Goal: Task Accomplishment & Management: Use online tool/utility

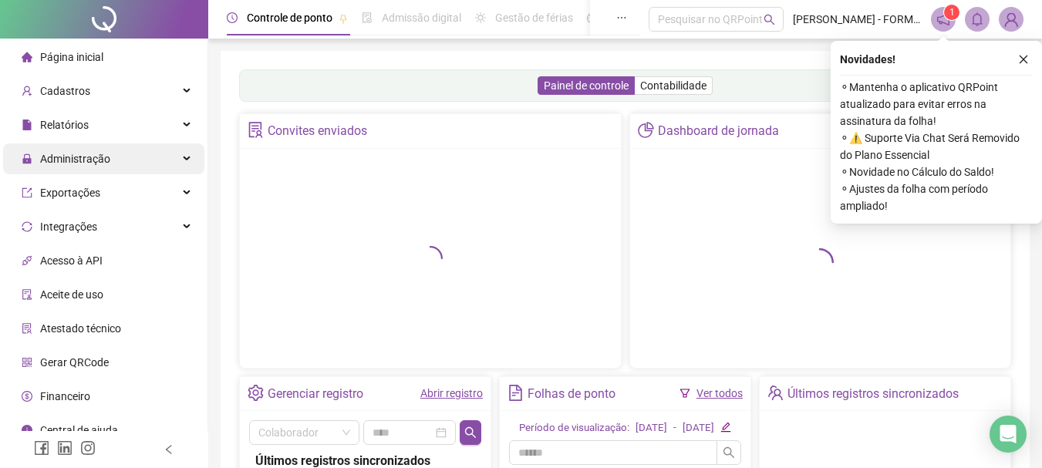
click at [171, 148] on div "Administração" at bounding box center [103, 159] width 201 height 31
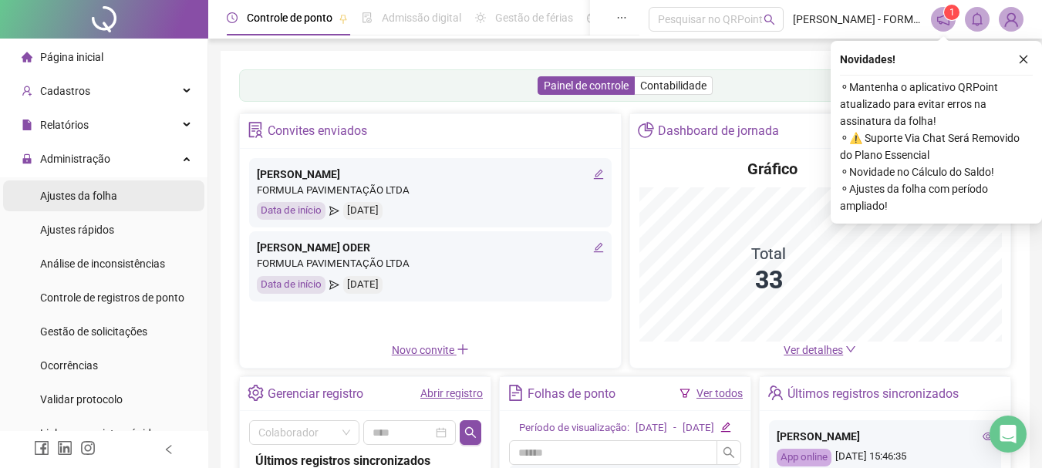
click at [106, 190] on span "Ajustes da folha" at bounding box center [78, 196] width 77 height 12
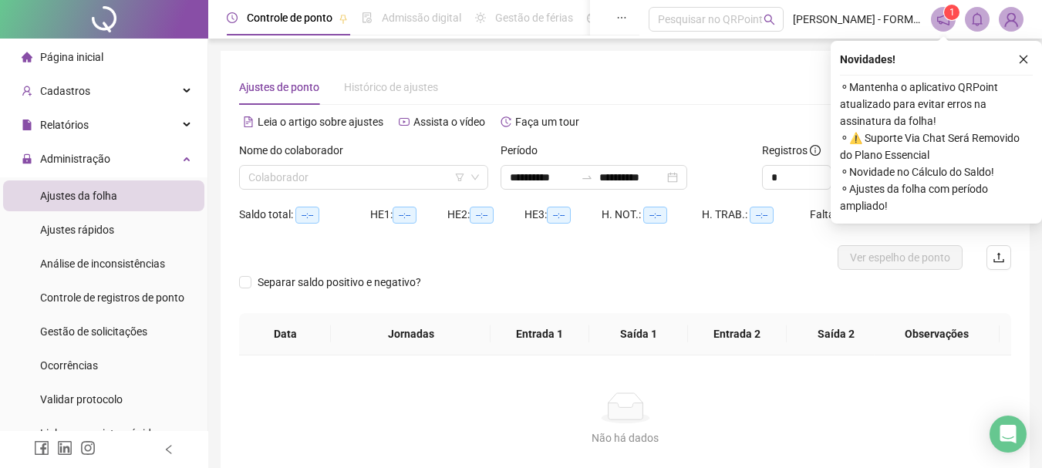
type input "**********"
click at [316, 178] on input "search" at bounding box center [356, 177] width 217 height 23
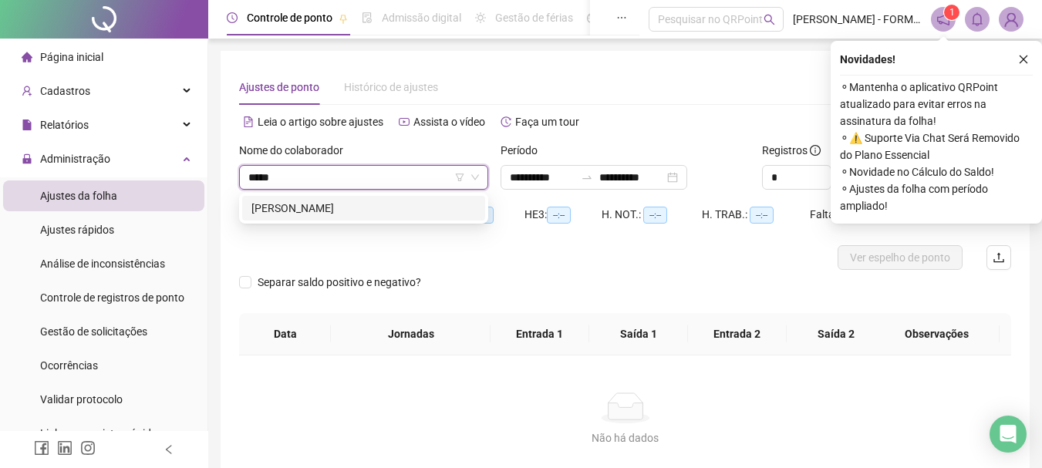
type input "******"
click at [339, 215] on div "[PERSON_NAME]" at bounding box center [364, 208] width 225 height 17
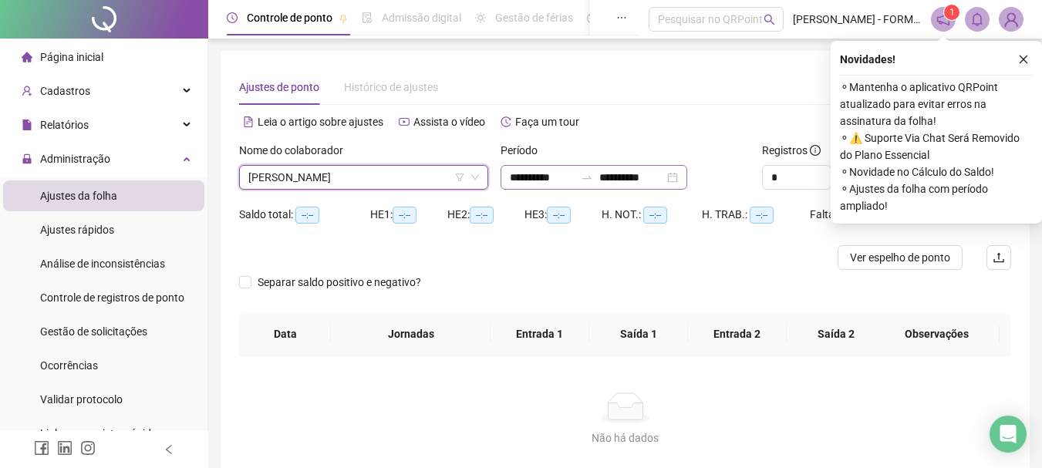
click at [509, 177] on div "**********" at bounding box center [594, 177] width 187 height 25
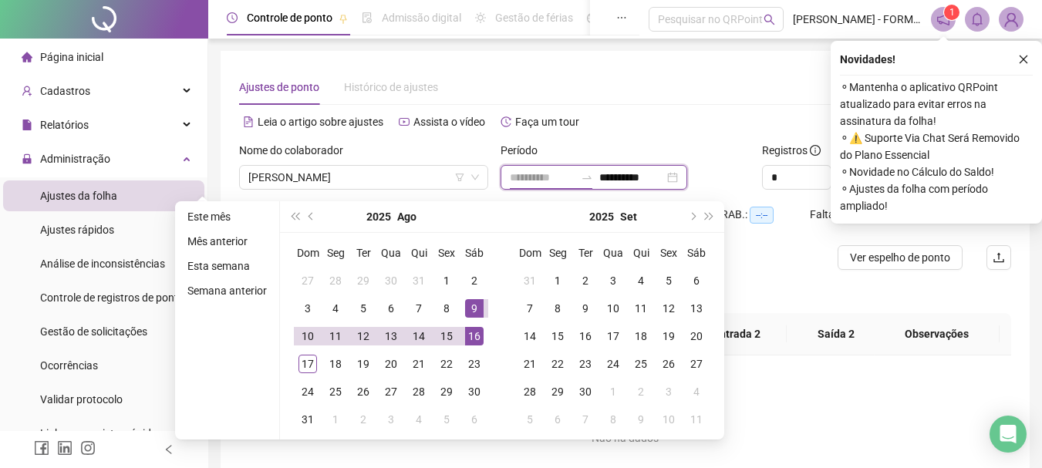
type input "**********"
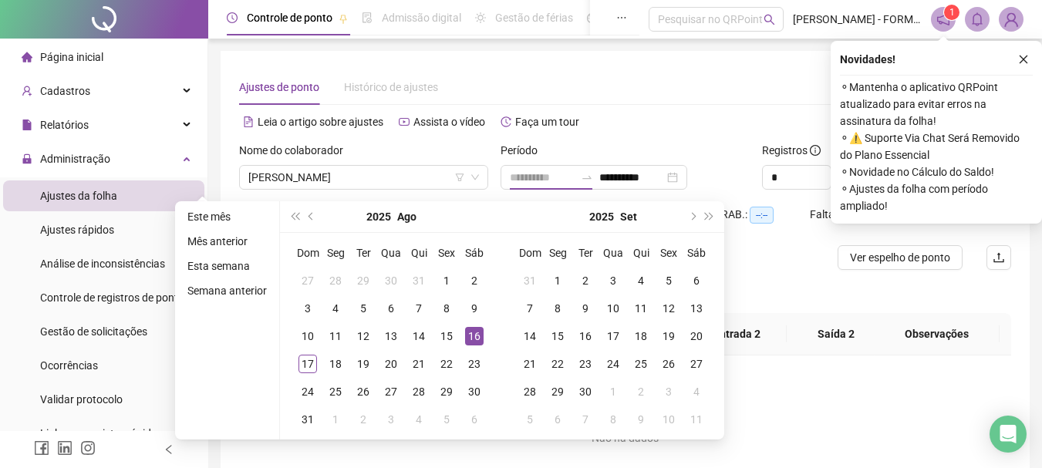
click at [465, 329] on div "16" at bounding box center [474, 336] width 19 height 19
type input "**********"
click at [310, 363] on div "17" at bounding box center [308, 364] width 19 height 19
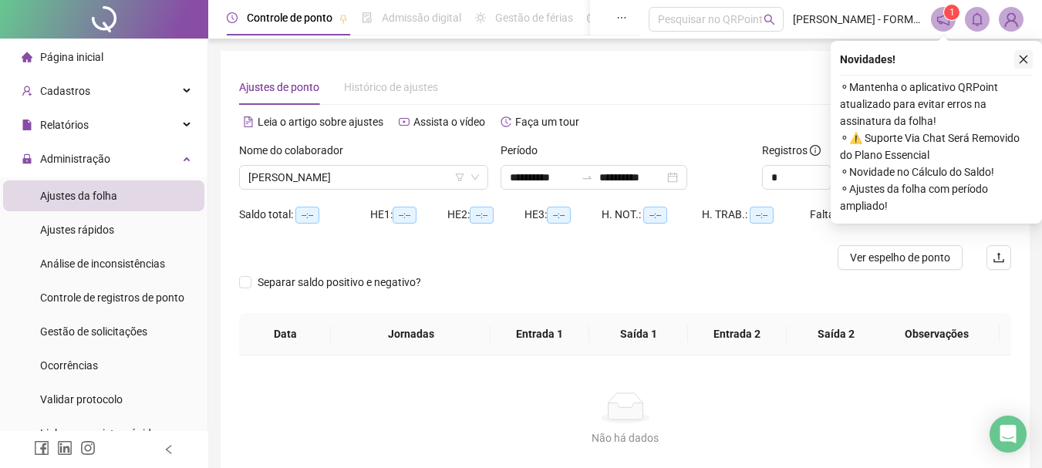
click at [1030, 59] on button "button" at bounding box center [1024, 59] width 19 height 19
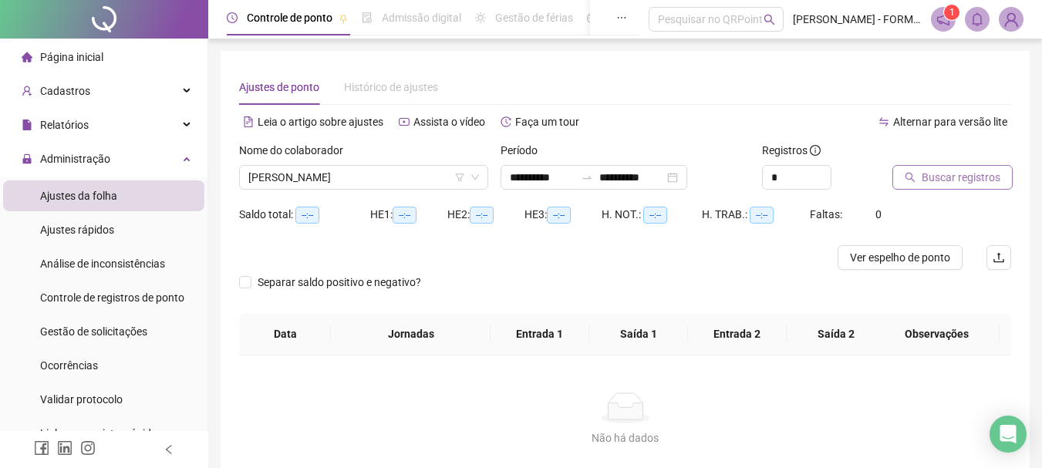
click at [955, 177] on span "Buscar registros" at bounding box center [961, 177] width 79 height 17
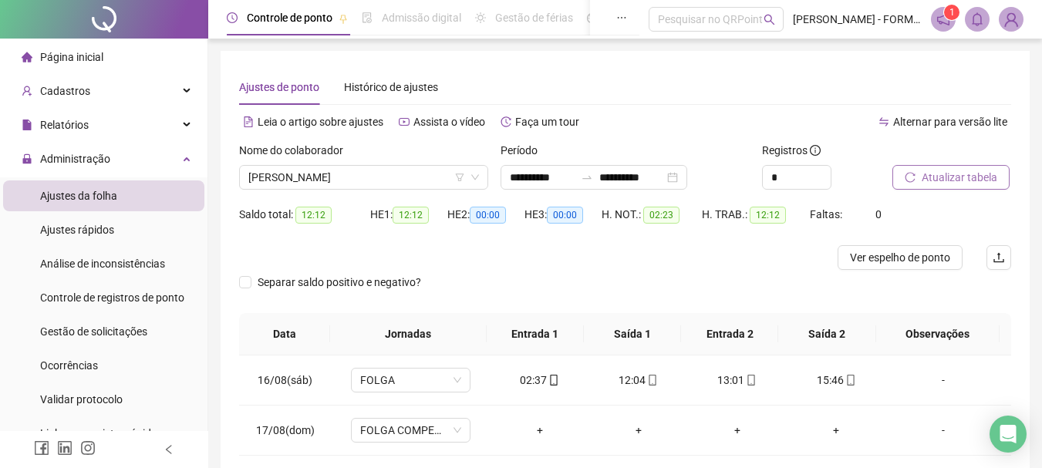
scroll to position [73, 0]
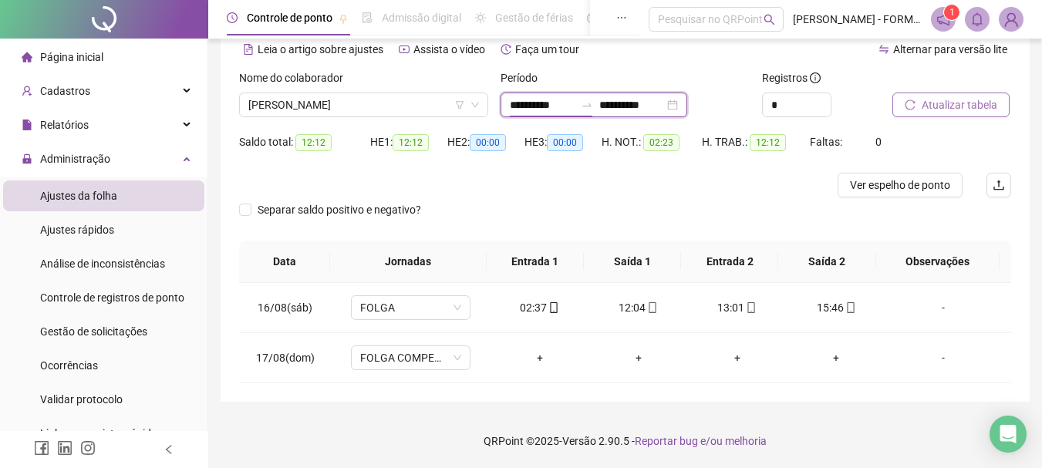
click at [544, 103] on input "**********" at bounding box center [542, 104] width 65 height 17
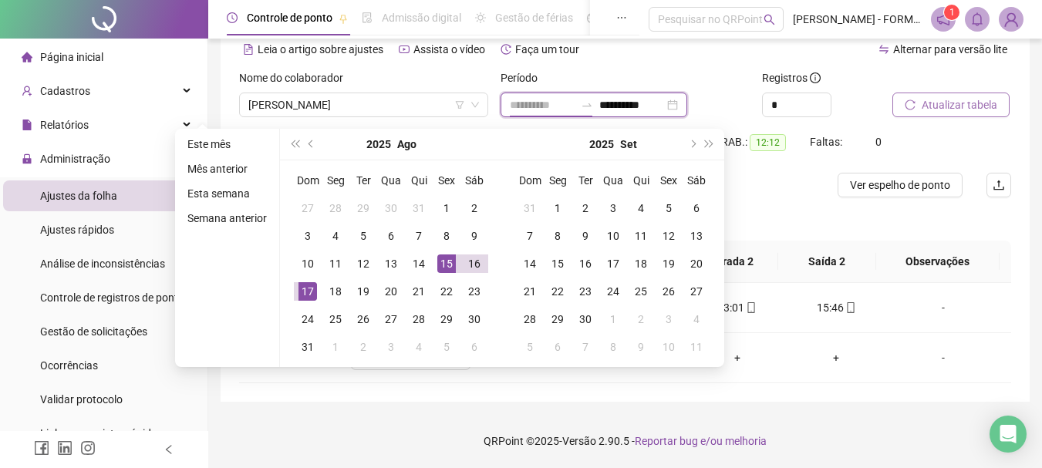
type input "**********"
click at [451, 258] on div "15" at bounding box center [447, 264] width 19 height 19
type input "**********"
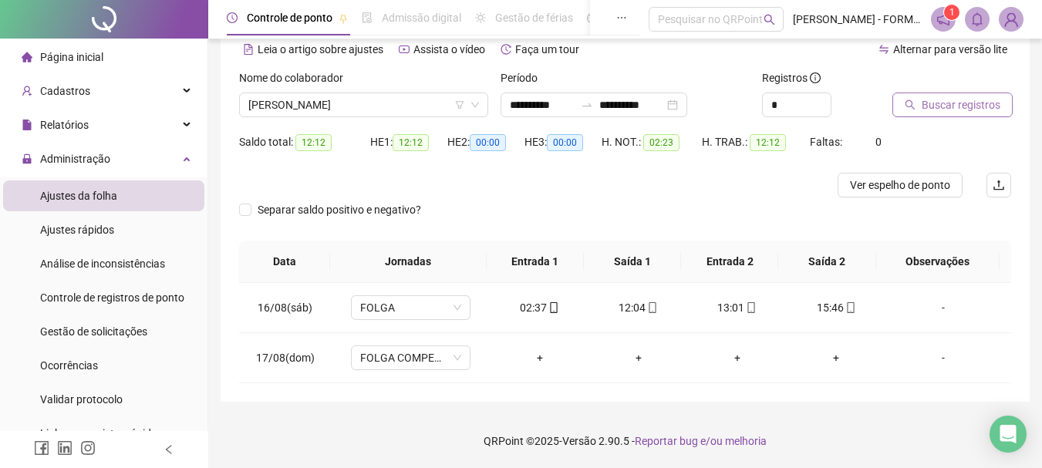
click at [951, 104] on span "Buscar registros" at bounding box center [961, 104] width 79 height 17
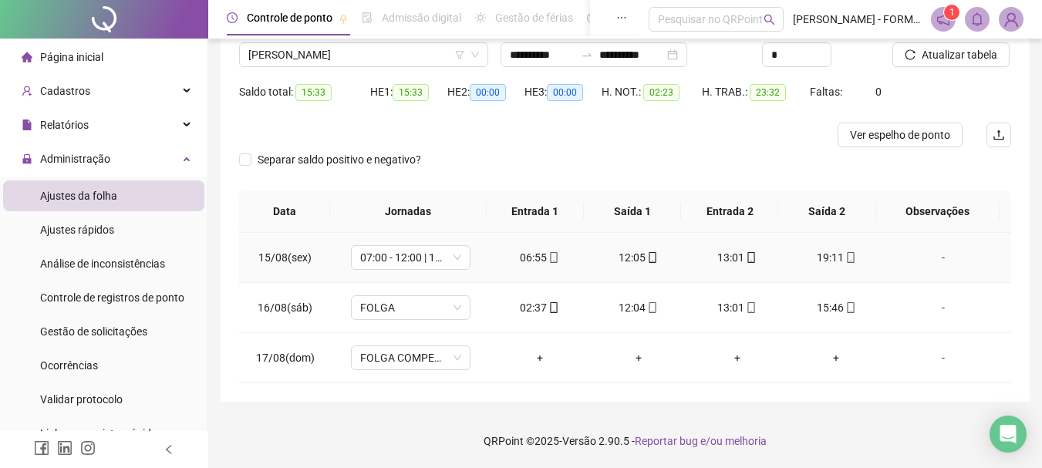
scroll to position [0, 0]
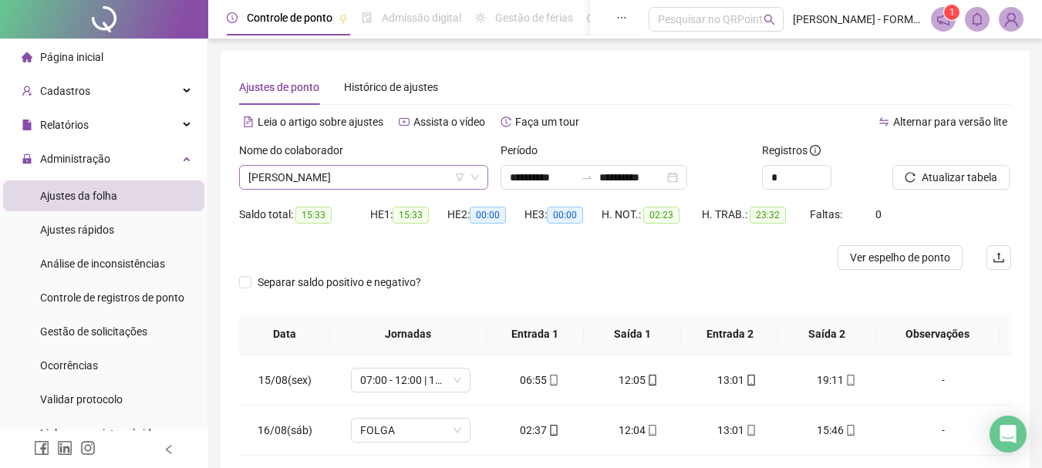
click at [403, 175] on span "[PERSON_NAME]" at bounding box center [363, 177] width 231 height 23
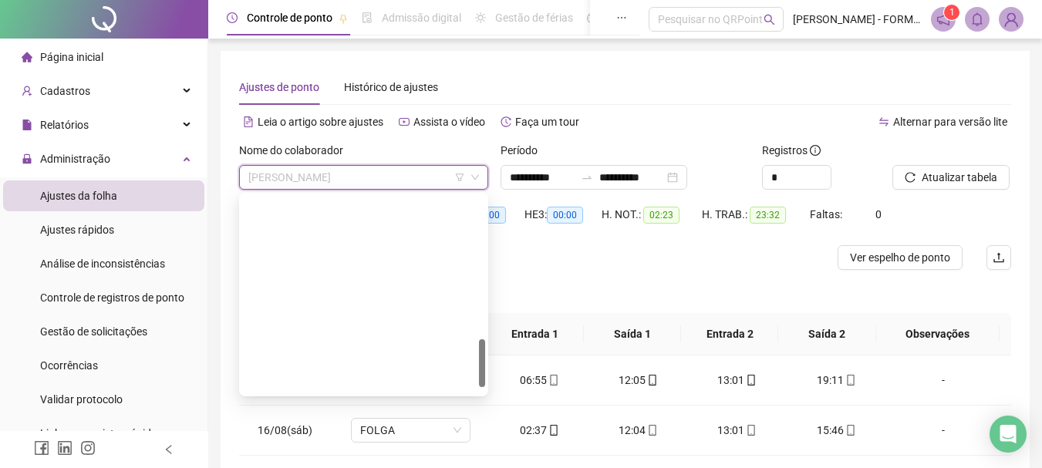
scroll to position [593, 0]
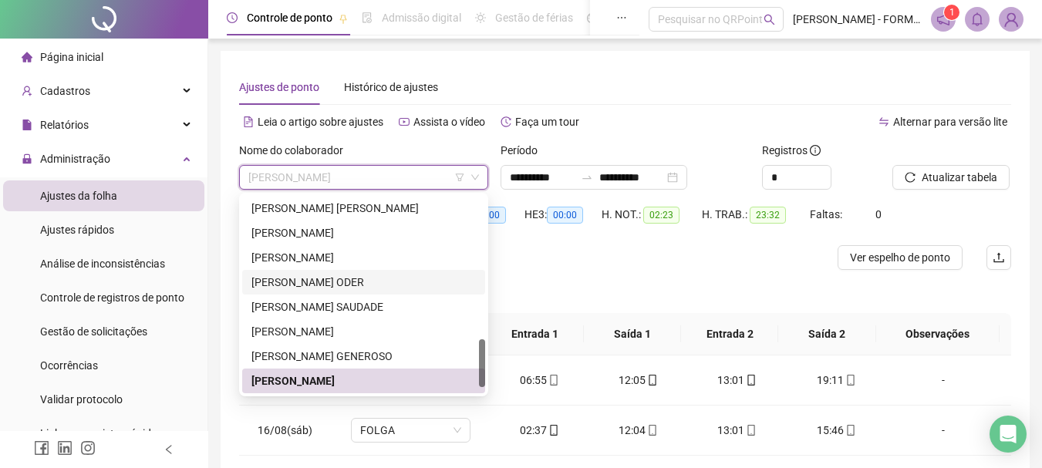
click at [327, 286] on div "[PERSON_NAME] ODER" at bounding box center [364, 282] width 225 height 17
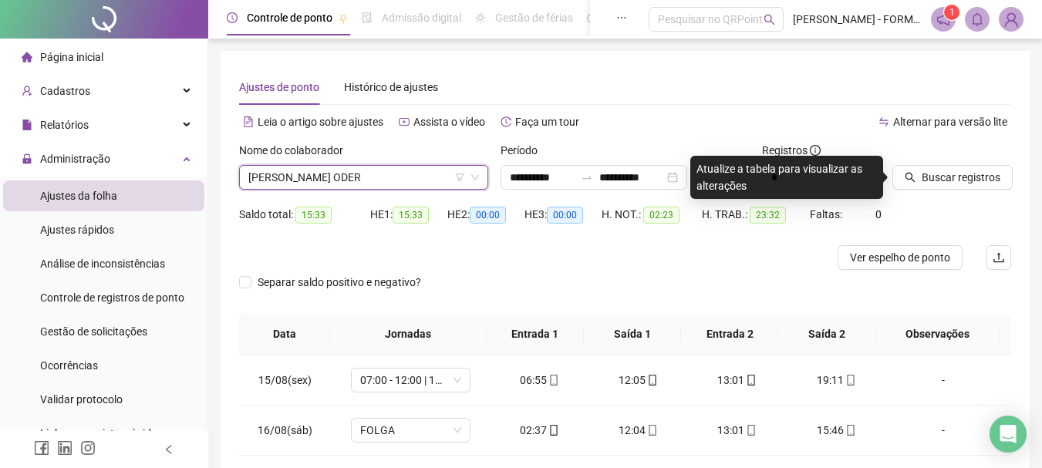
click at [340, 176] on span "[PERSON_NAME] ODER" at bounding box center [363, 177] width 231 height 23
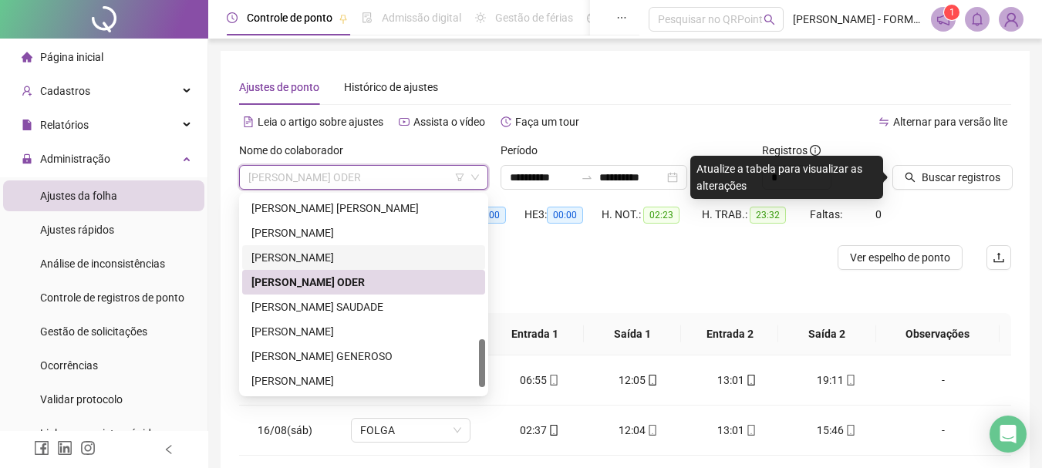
click at [321, 261] on div "[PERSON_NAME]" at bounding box center [364, 257] width 225 height 17
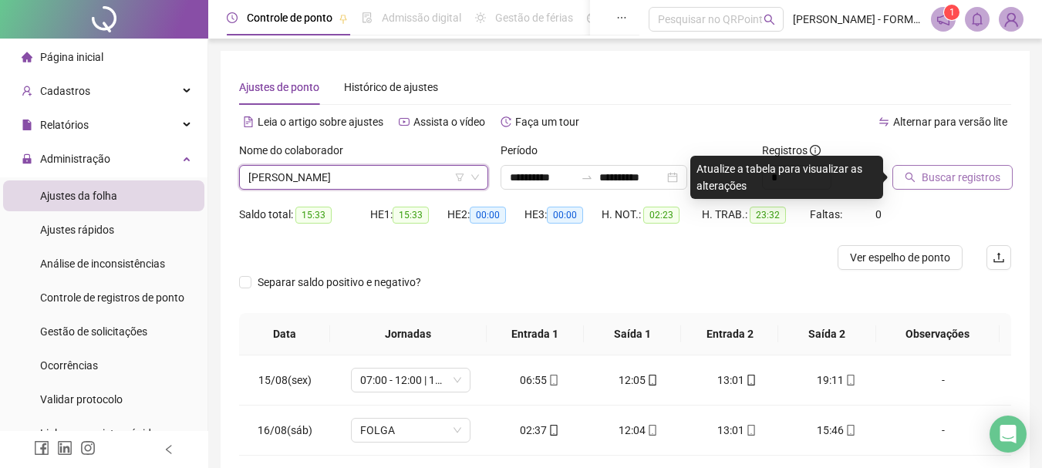
click at [962, 183] on span "Buscar registros" at bounding box center [961, 177] width 79 height 17
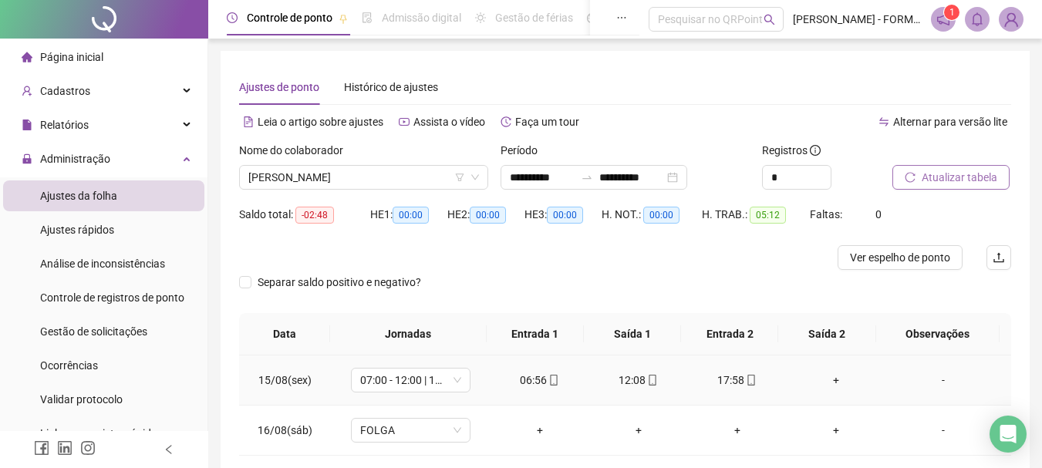
click at [823, 381] on div "+" at bounding box center [836, 380] width 74 height 17
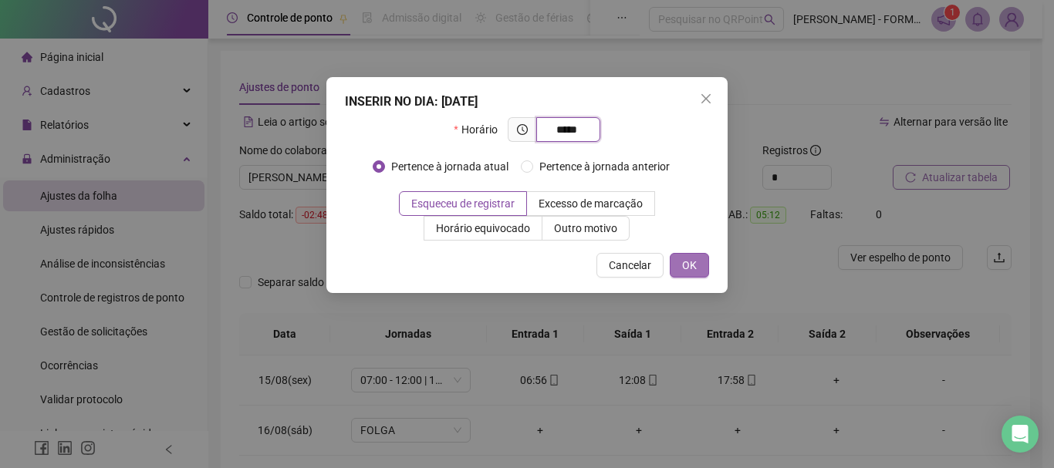
type input "*****"
click at [694, 270] on span "OK" at bounding box center [689, 265] width 15 height 17
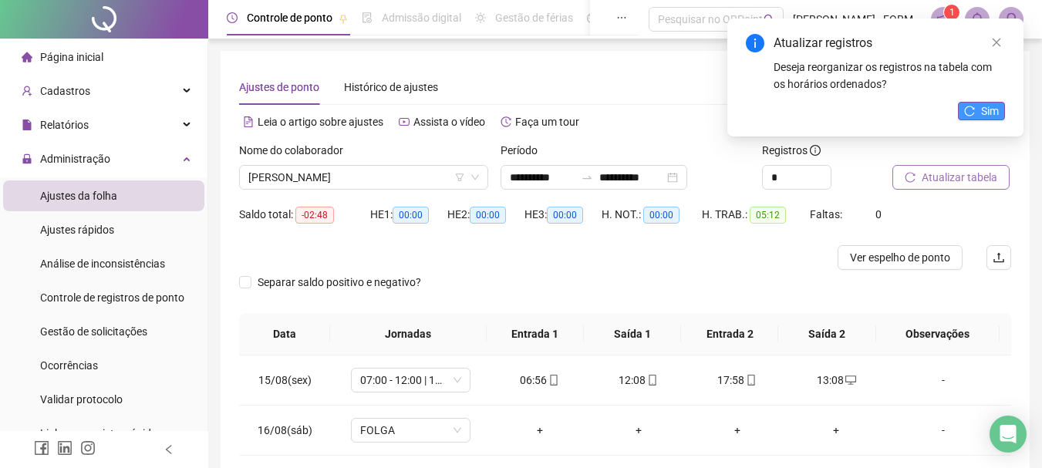
click at [976, 115] on button "Sim" at bounding box center [981, 111] width 47 height 19
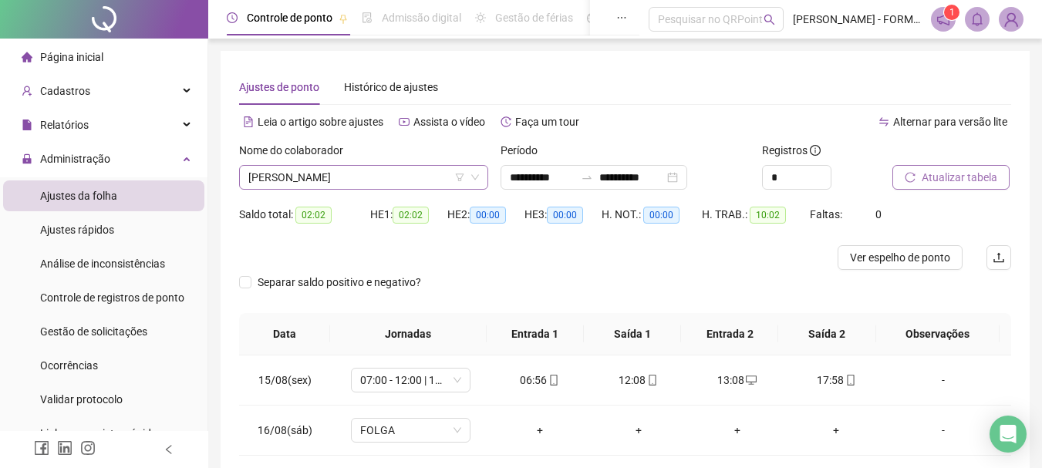
click at [347, 179] on span "[PERSON_NAME]" at bounding box center [363, 177] width 231 height 23
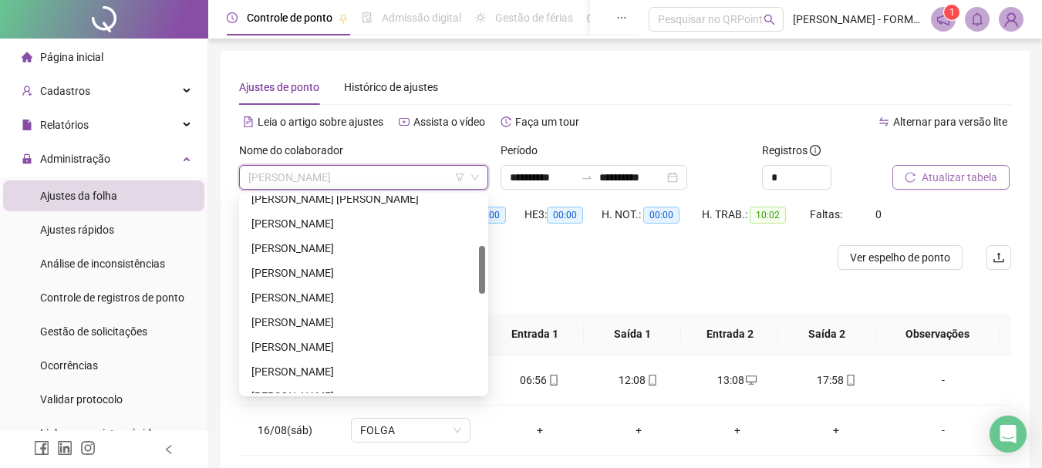
scroll to position [0, 0]
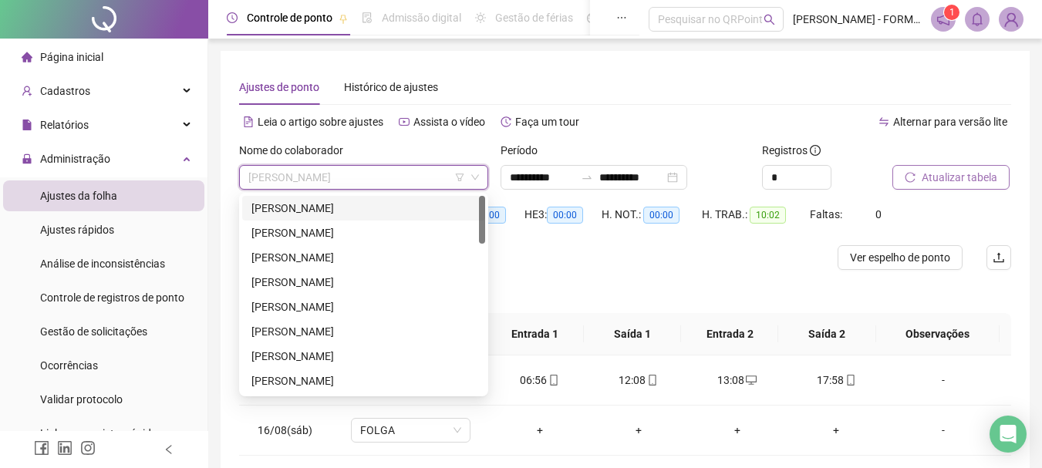
click at [329, 205] on div "[PERSON_NAME]" at bounding box center [364, 208] width 225 height 17
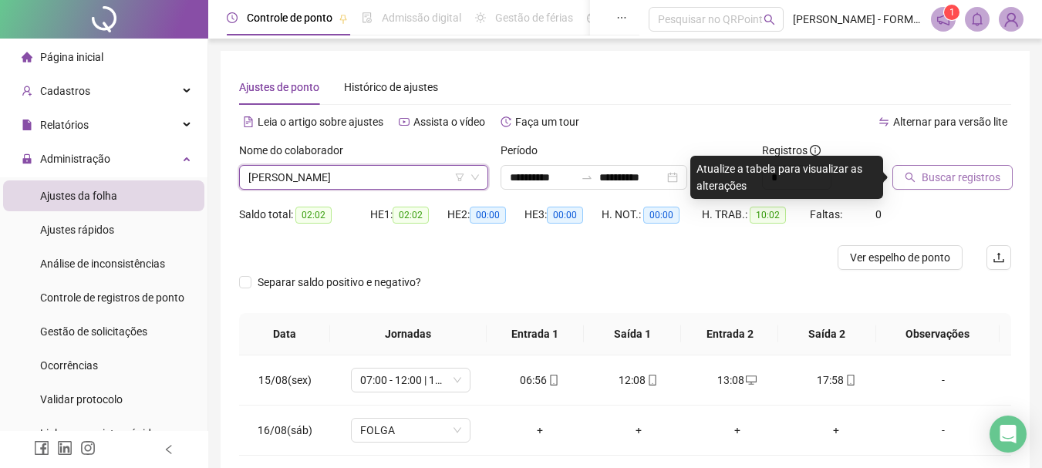
click at [941, 185] on span "Buscar registros" at bounding box center [961, 177] width 79 height 17
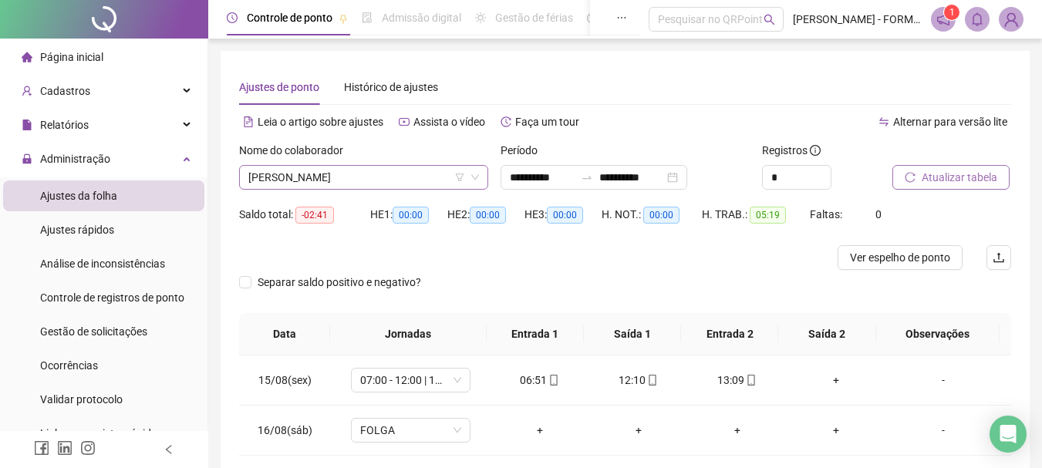
click at [377, 179] on span "[PERSON_NAME]" at bounding box center [363, 177] width 231 height 23
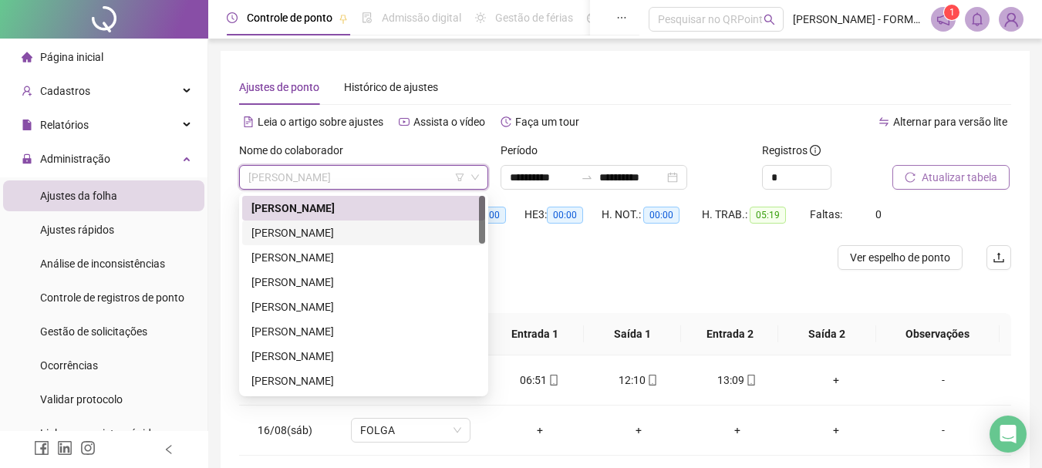
click at [362, 231] on div "[PERSON_NAME]" at bounding box center [364, 233] width 225 height 17
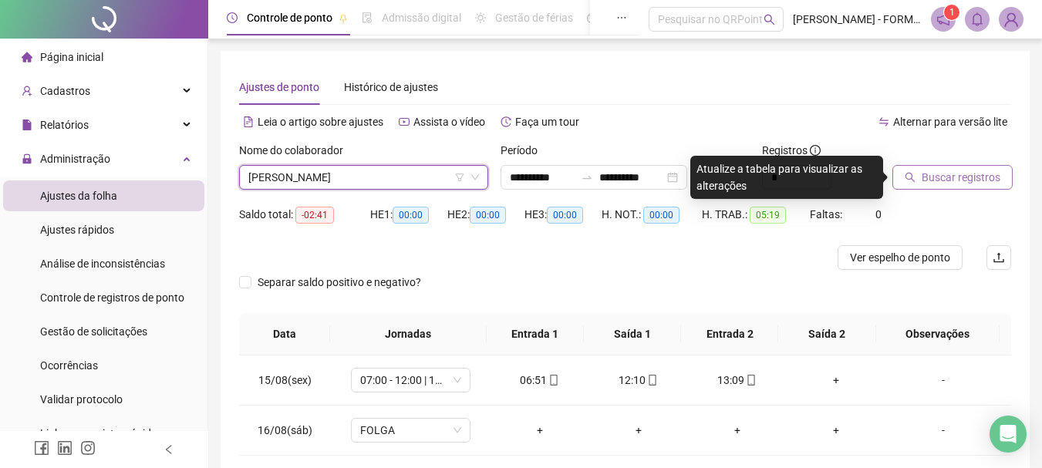
click at [941, 186] on button "Buscar registros" at bounding box center [953, 177] width 120 height 25
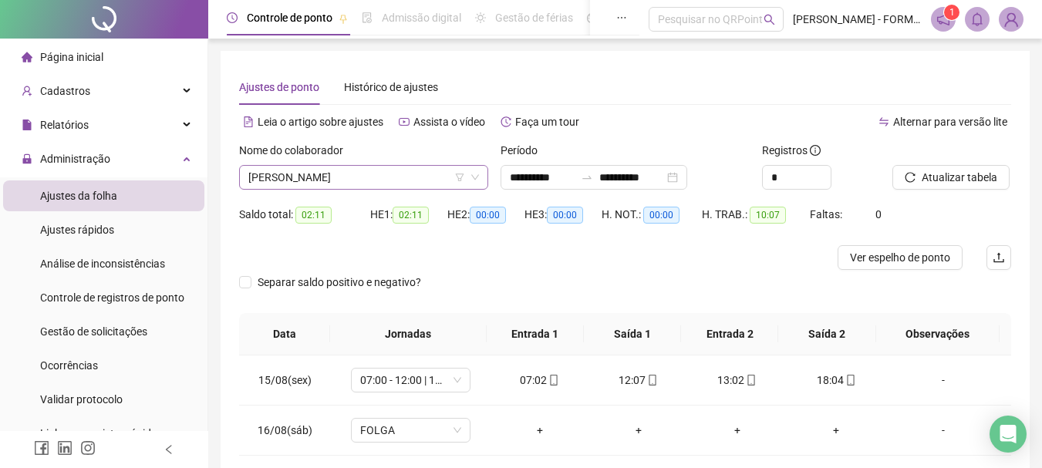
click at [357, 175] on span "[PERSON_NAME]" at bounding box center [363, 177] width 231 height 23
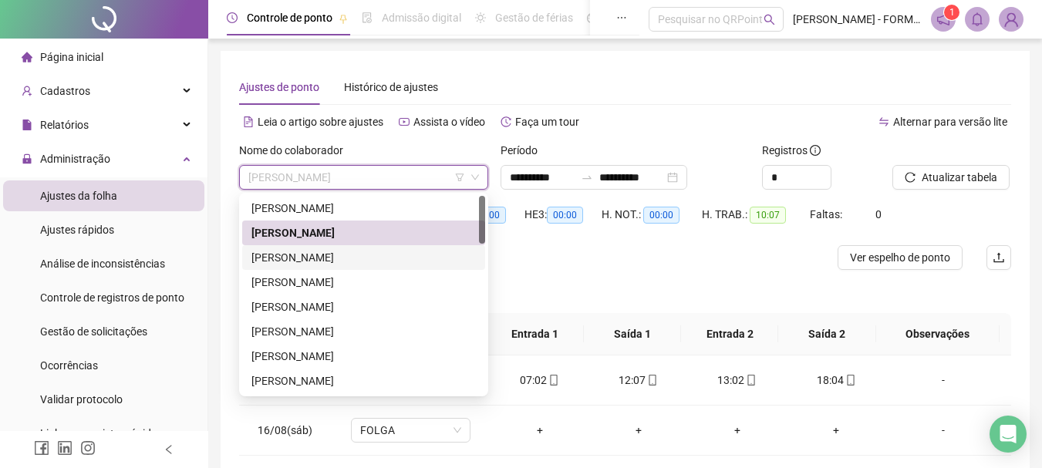
click at [323, 250] on div "[PERSON_NAME]" at bounding box center [364, 257] width 225 height 17
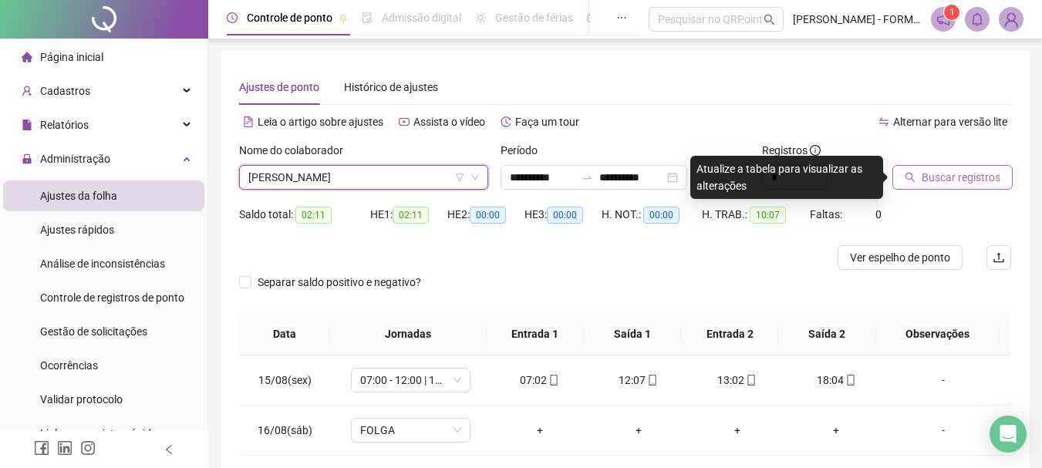
click at [938, 180] on span "Buscar registros" at bounding box center [961, 177] width 79 height 17
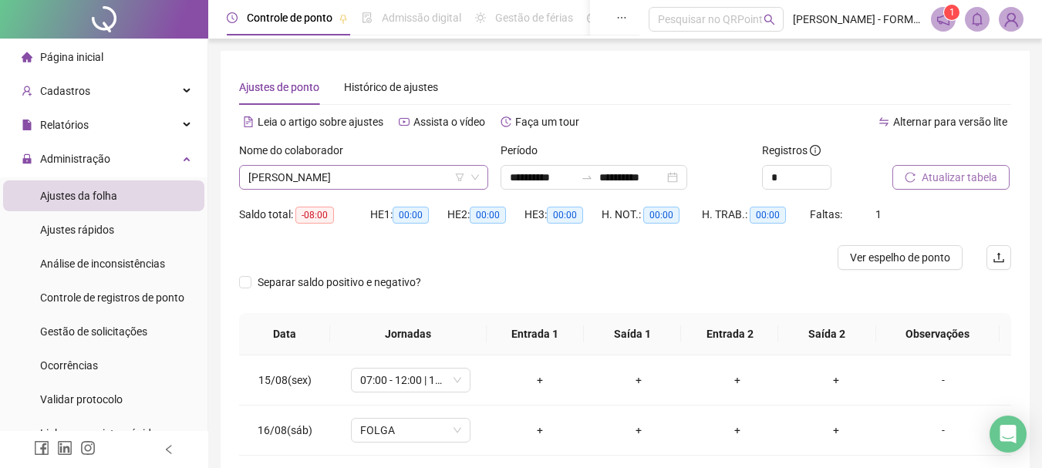
click at [380, 185] on span "[PERSON_NAME]" at bounding box center [363, 177] width 231 height 23
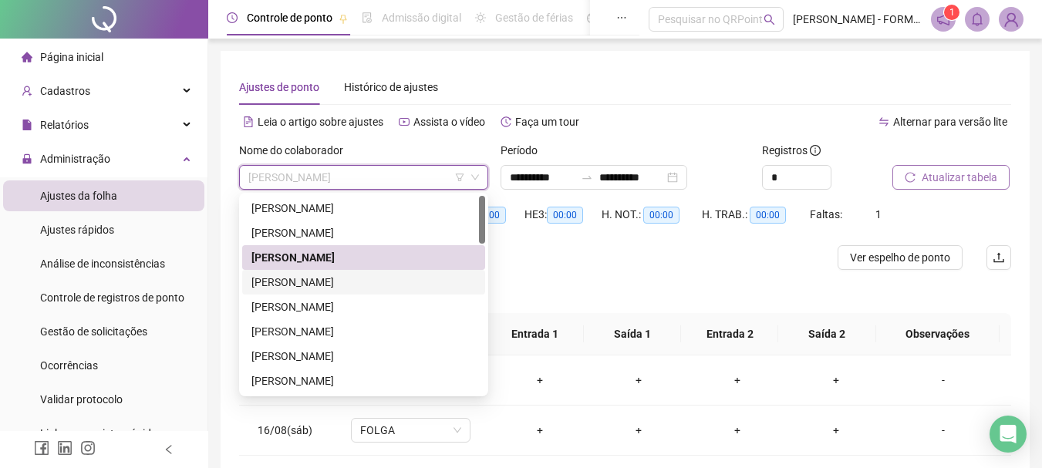
click at [349, 277] on div "[PERSON_NAME]" at bounding box center [364, 282] width 225 height 17
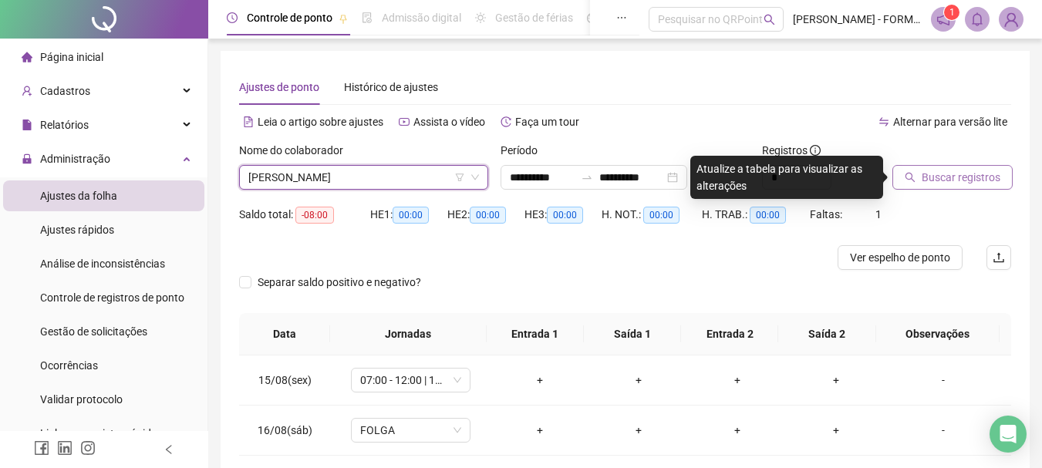
click at [919, 180] on button "Buscar registros" at bounding box center [953, 177] width 120 height 25
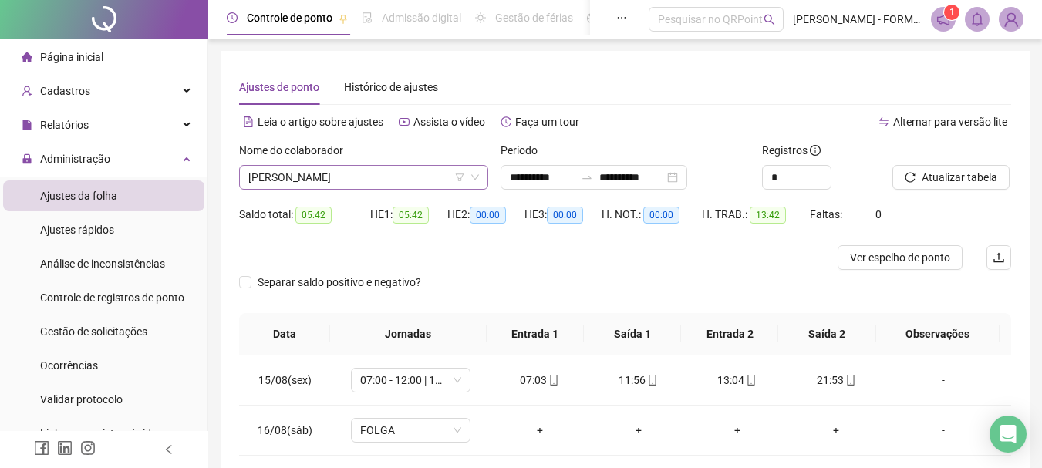
click at [400, 172] on span "[PERSON_NAME]" at bounding box center [363, 177] width 231 height 23
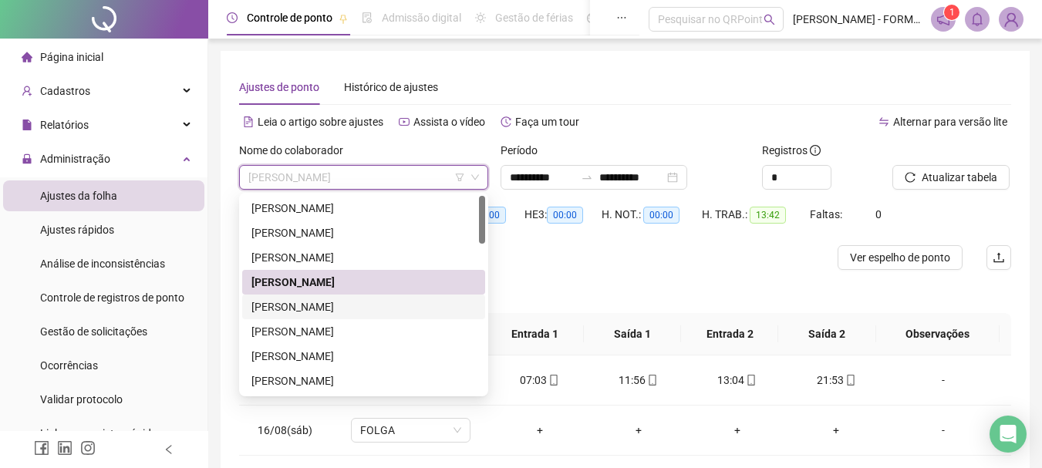
click at [335, 300] on div "[PERSON_NAME]" at bounding box center [364, 307] width 225 height 17
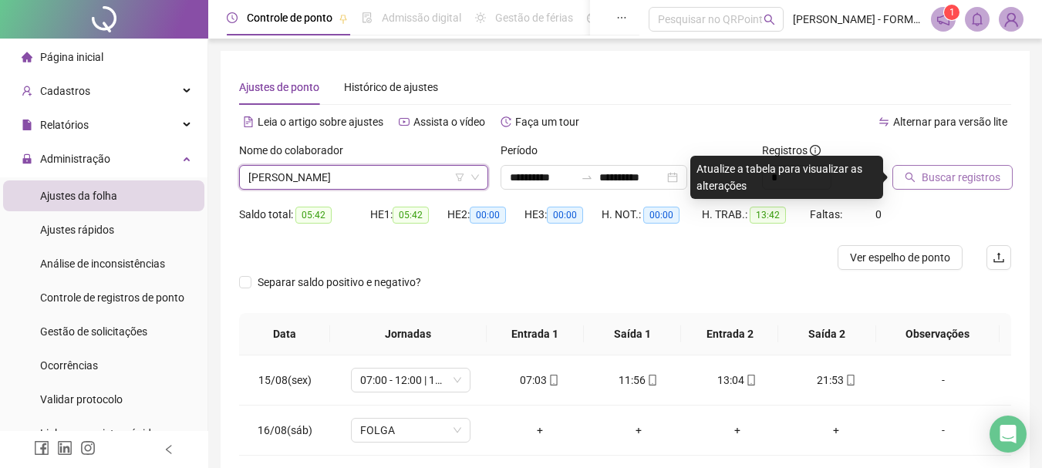
click at [936, 182] on span "Buscar registros" at bounding box center [961, 177] width 79 height 17
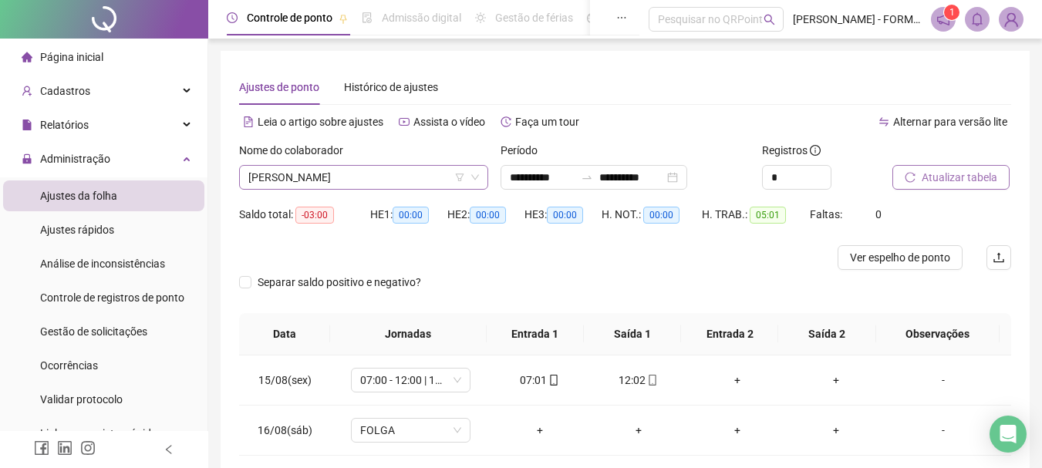
click at [357, 177] on span "[PERSON_NAME]" at bounding box center [363, 177] width 231 height 23
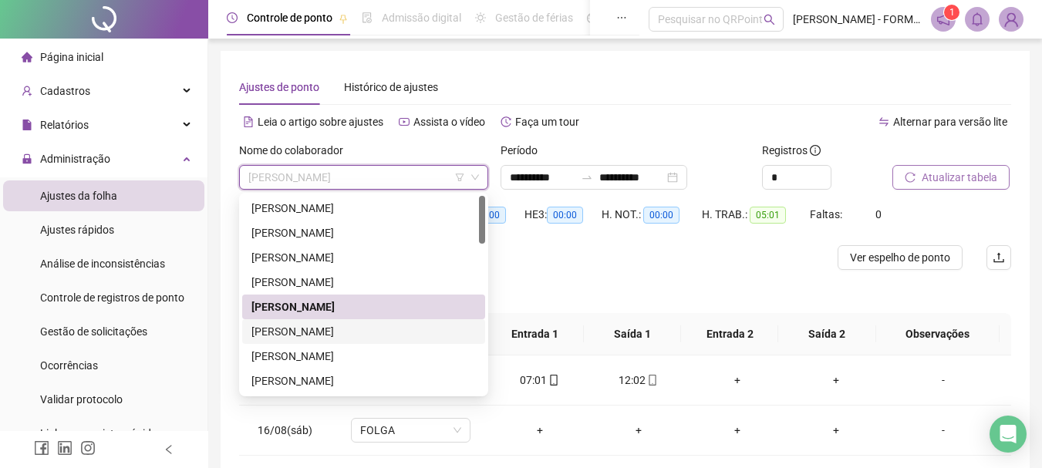
click at [327, 329] on div "[PERSON_NAME]" at bounding box center [364, 331] width 225 height 17
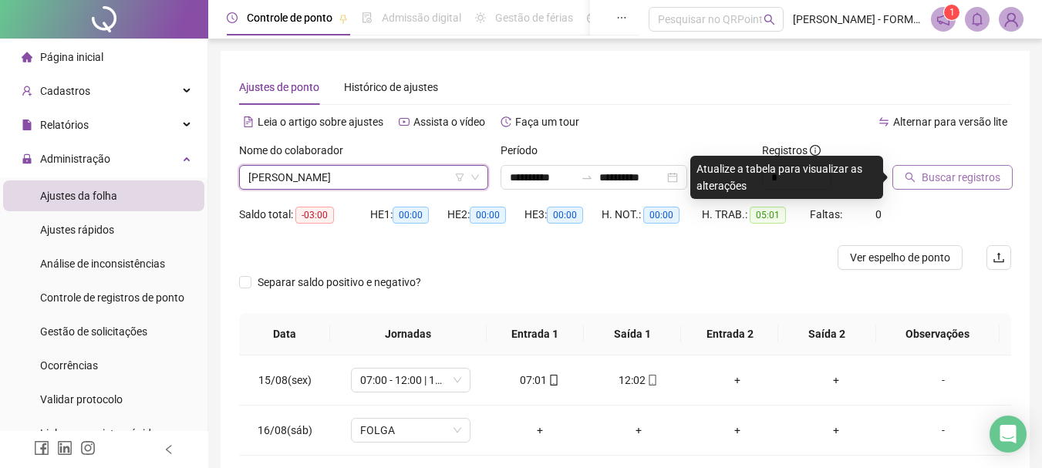
click at [921, 173] on button "Buscar registros" at bounding box center [953, 177] width 120 height 25
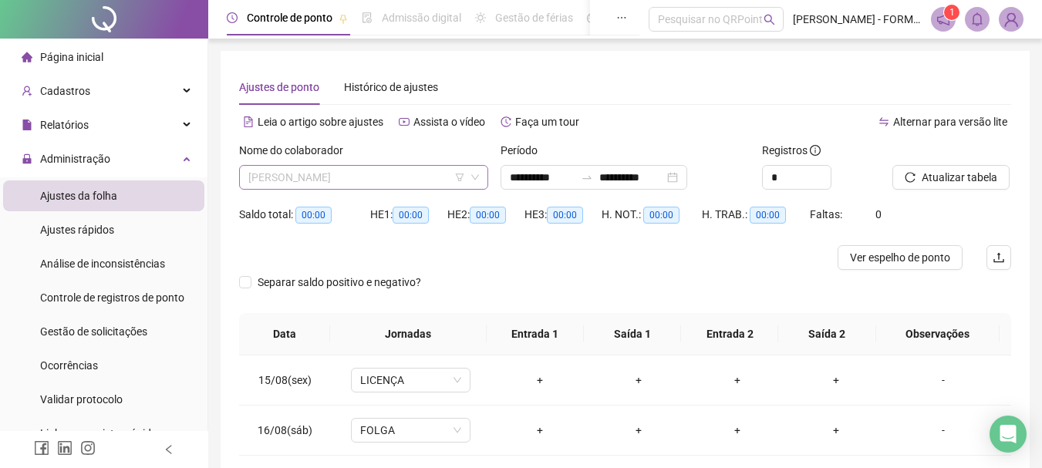
click at [379, 174] on span "[PERSON_NAME]" at bounding box center [363, 177] width 231 height 23
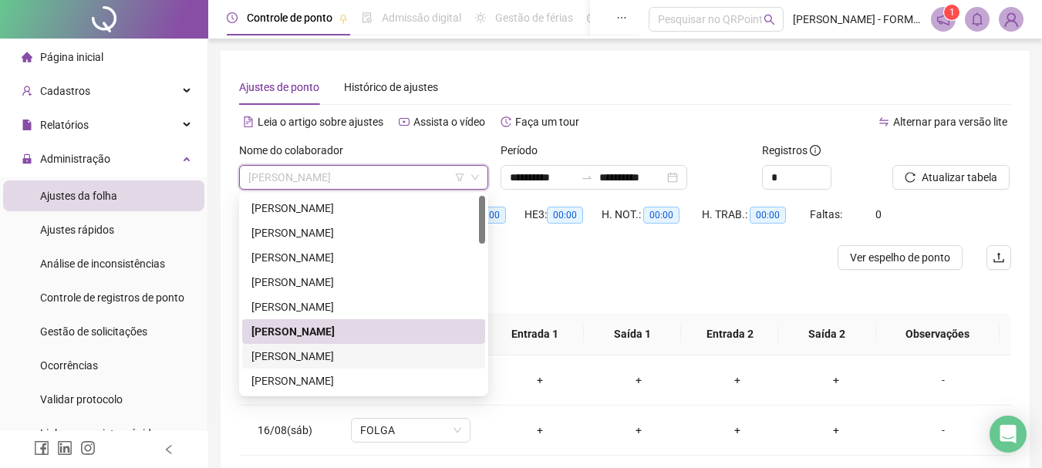
click at [340, 350] on div "[PERSON_NAME]" at bounding box center [364, 356] width 225 height 17
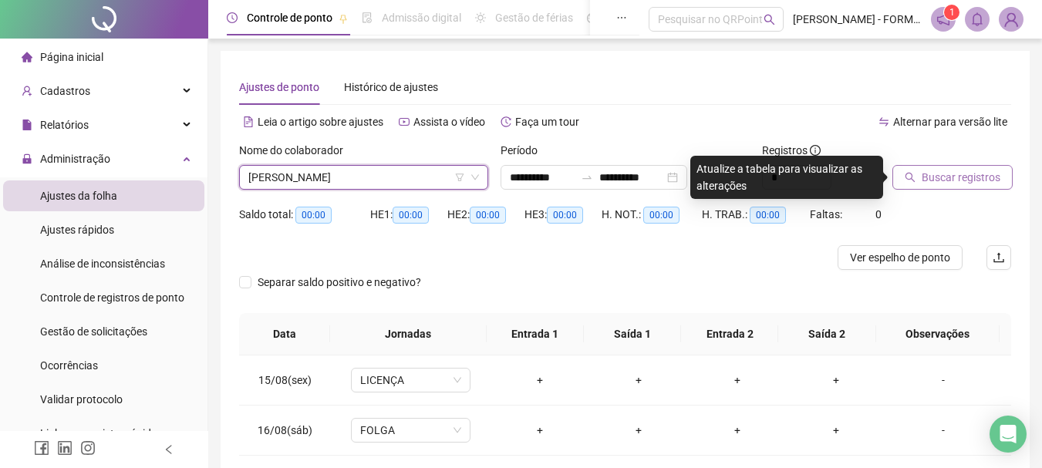
click at [908, 178] on icon "search" at bounding box center [910, 177] width 11 height 11
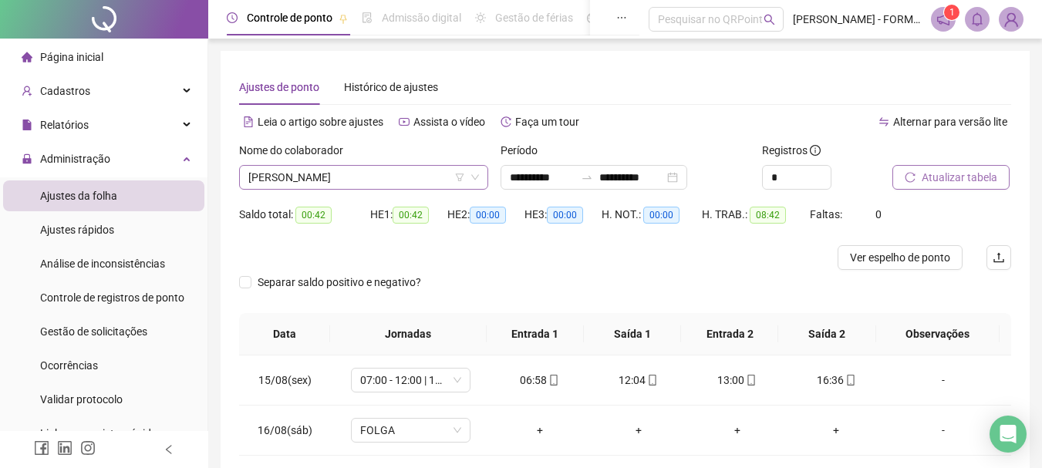
click at [370, 170] on span "[PERSON_NAME]" at bounding box center [363, 177] width 231 height 23
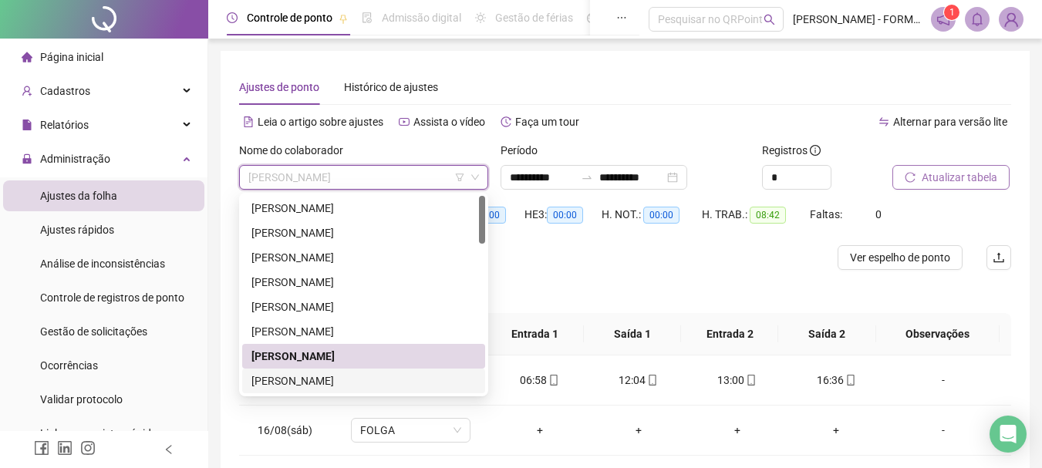
click at [336, 377] on div "[PERSON_NAME]" at bounding box center [364, 381] width 225 height 17
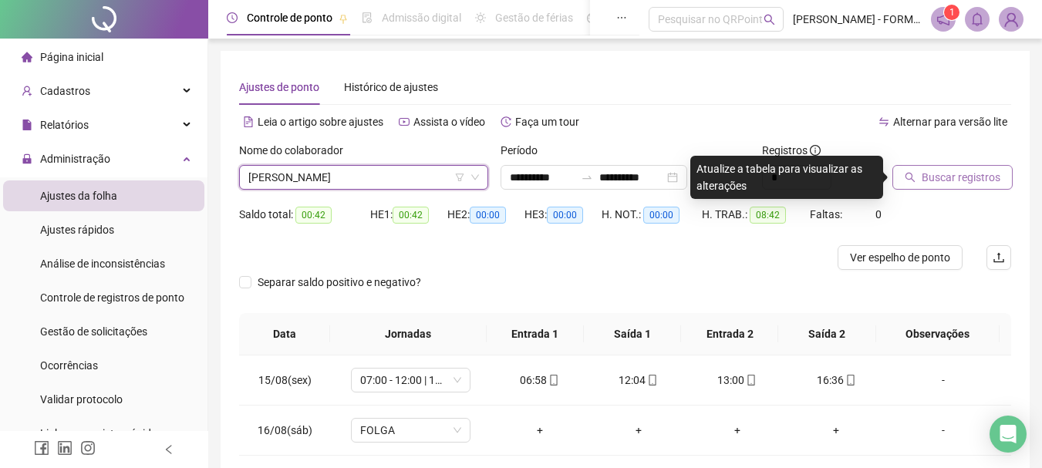
click at [924, 184] on span "Buscar registros" at bounding box center [961, 177] width 79 height 17
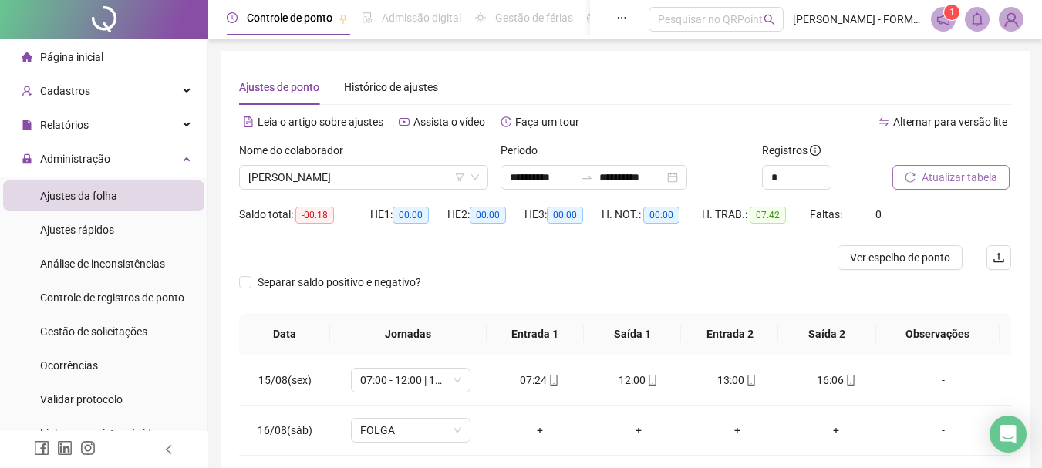
click at [410, 164] on div "Nome do colaborador" at bounding box center [363, 153] width 249 height 23
click at [404, 171] on span "[PERSON_NAME]" at bounding box center [363, 177] width 231 height 23
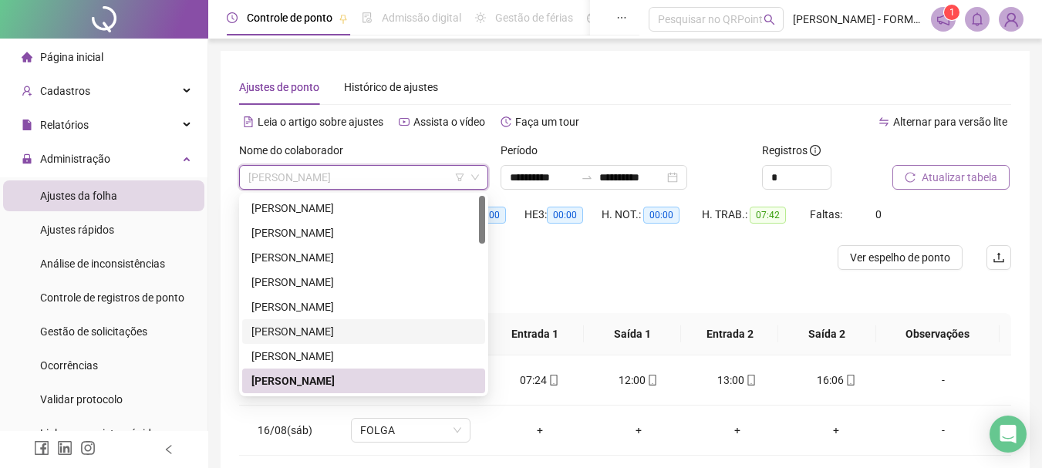
scroll to position [77, 0]
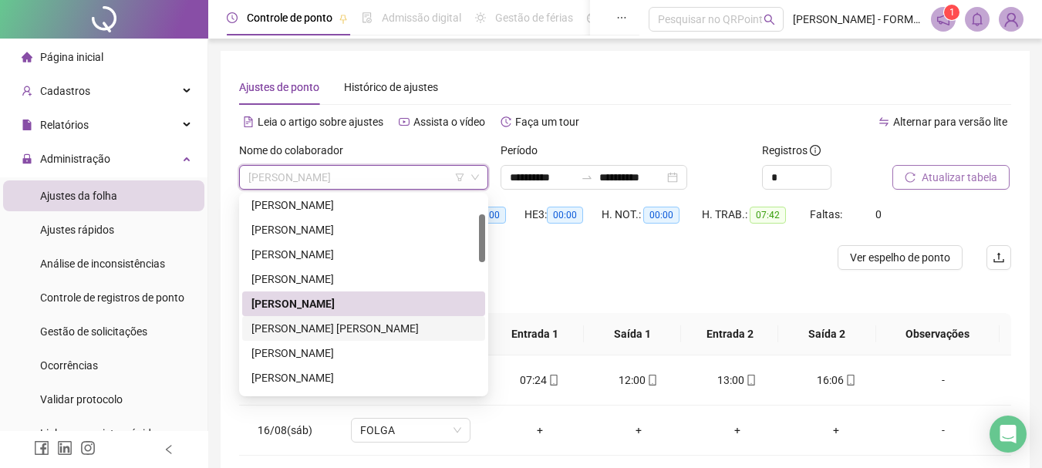
click at [336, 333] on div "[PERSON_NAME] [PERSON_NAME]" at bounding box center [364, 328] width 225 height 17
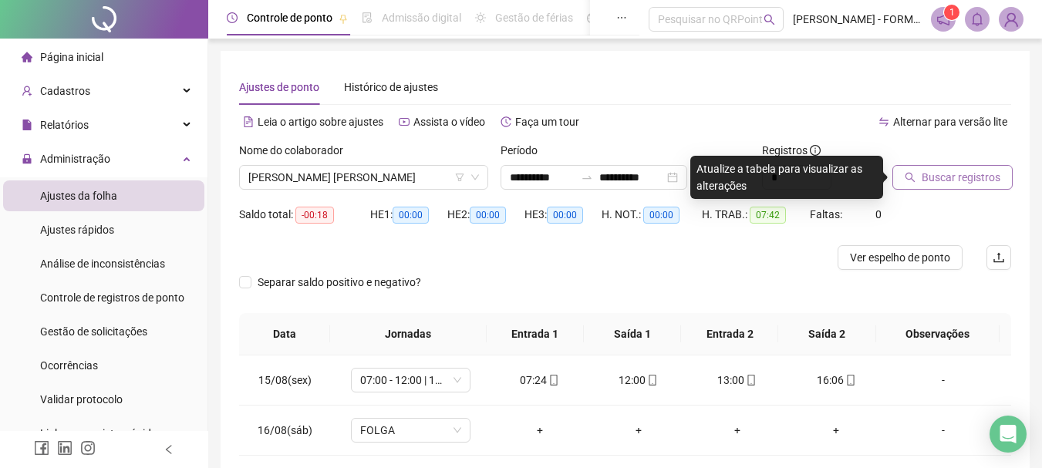
click at [955, 180] on span "Buscar registros" at bounding box center [961, 177] width 79 height 17
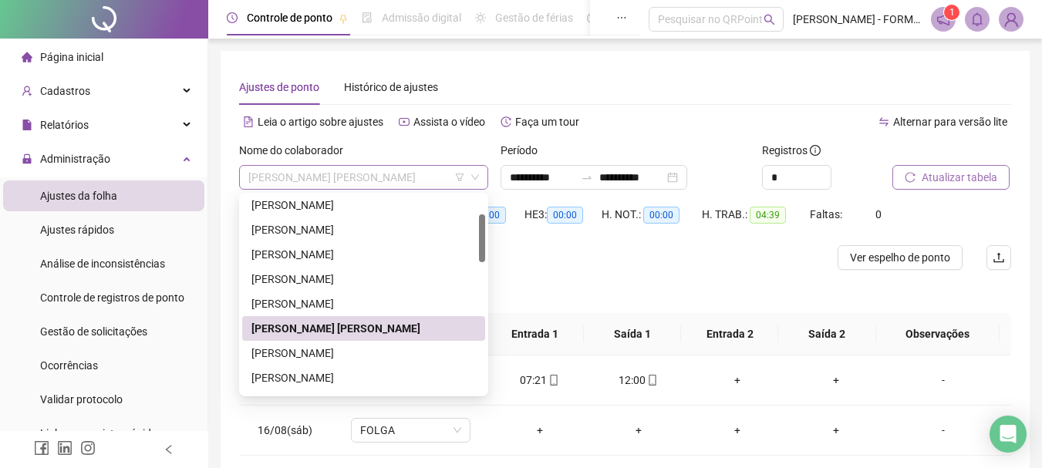
click at [272, 178] on span "[PERSON_NAME] [PERSON_NAME]" at bounding box center [363, 177] width 231 height 23
click at [275, 349] on div "[PERSON_NAME]" at bounding box center [364, 353] width 225 height 17
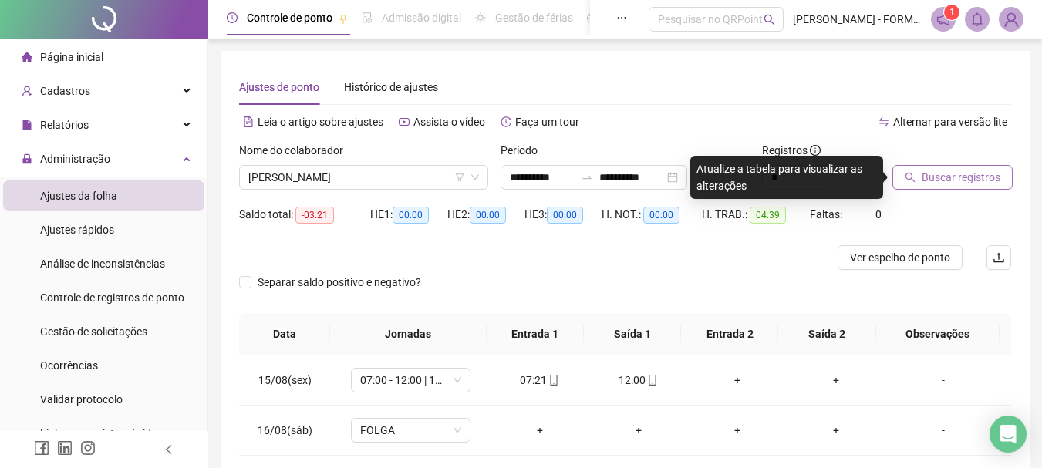
click at [921, 180] on button "Buscar registros" at bounding box center [953, 177] width 120 height 25
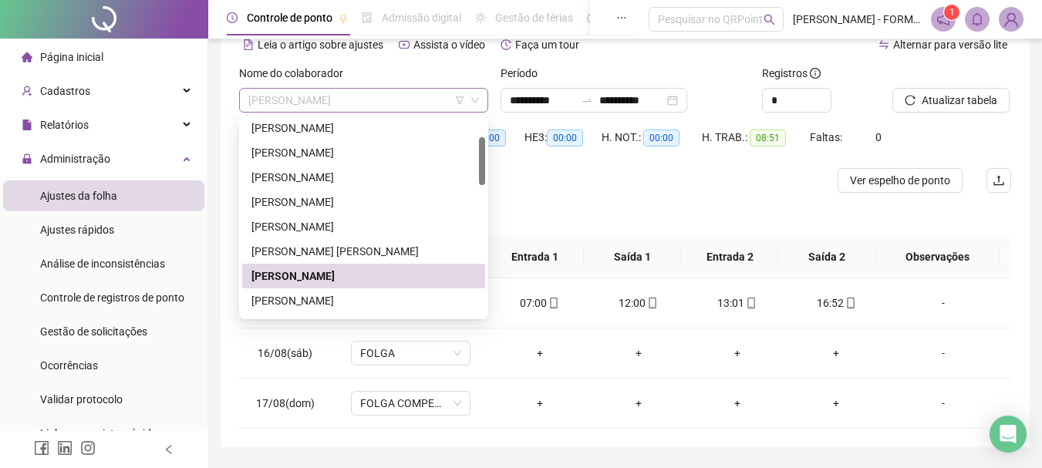
click at [367, 102] on span "[PERSON_NAME]" at bounding box center [363, 100] width 231 height 23
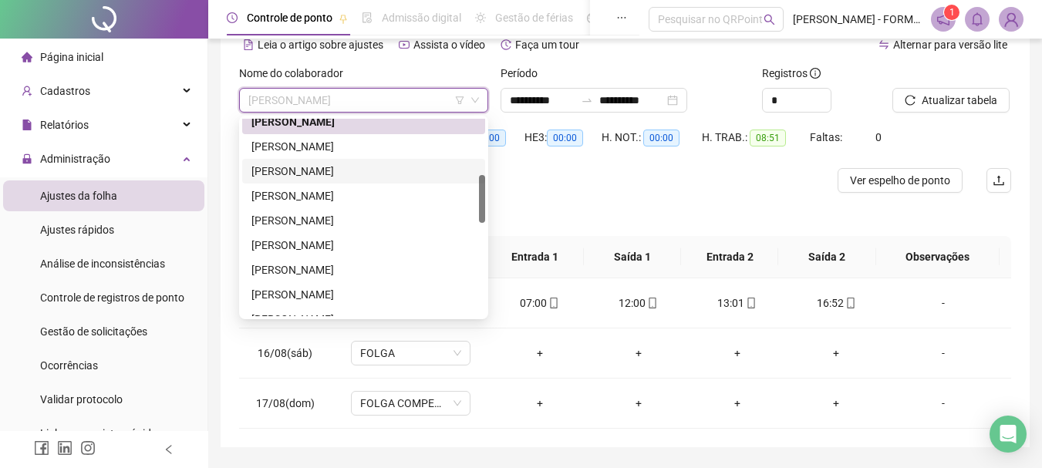
click at [333, 170] on div "[PERSON_NAME]" at bounding box center [364, 171] width 225 height 17
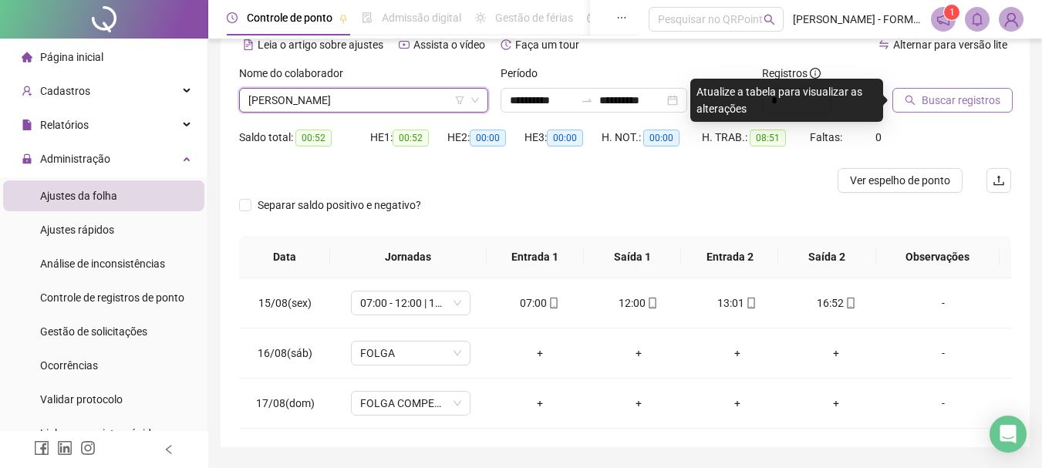
click at [941, 104] on span "Buscar registros" at bounding box center [961, 100] width 79 height 17
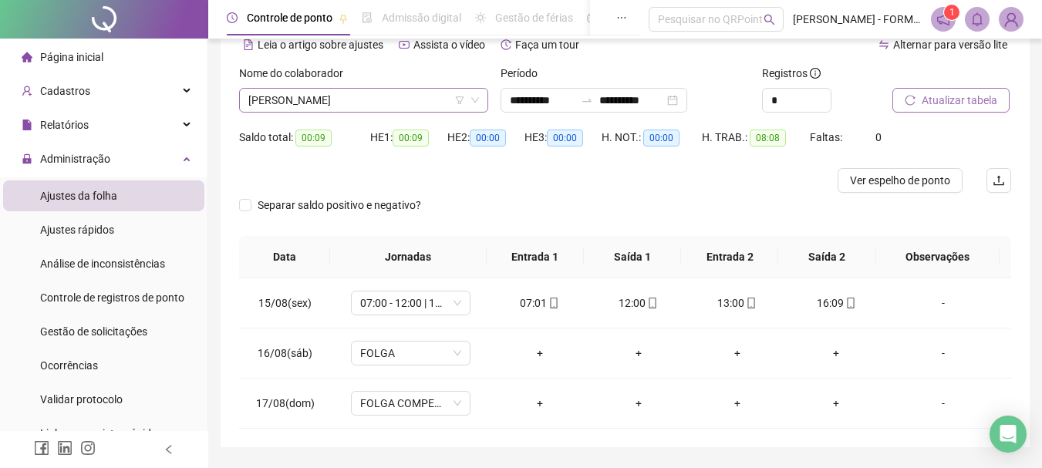
click at [373, 97] on span "[PERSON_NAME]" at bounding box center [363, 100] width 231 height 23
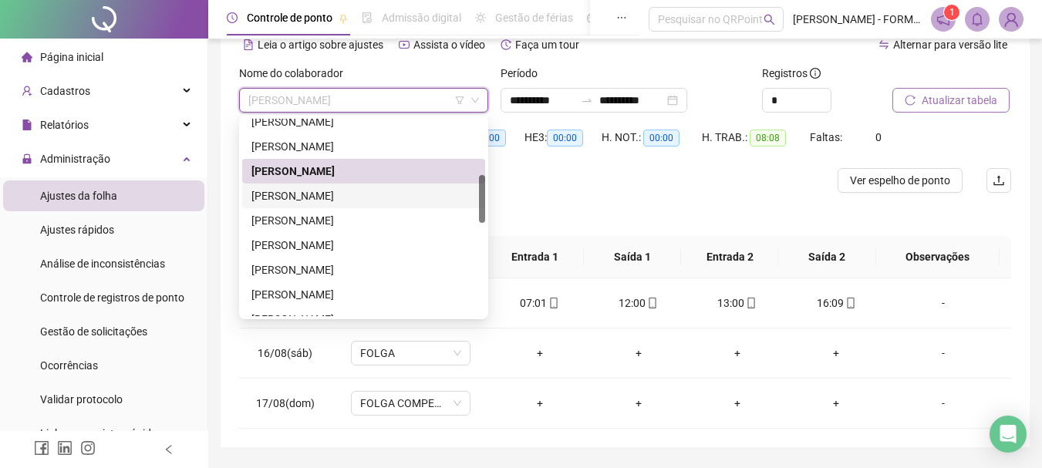
click at [352, 197] on div "[PERSON_NAME]" at bounding box center [364, 196] width 225 height 17
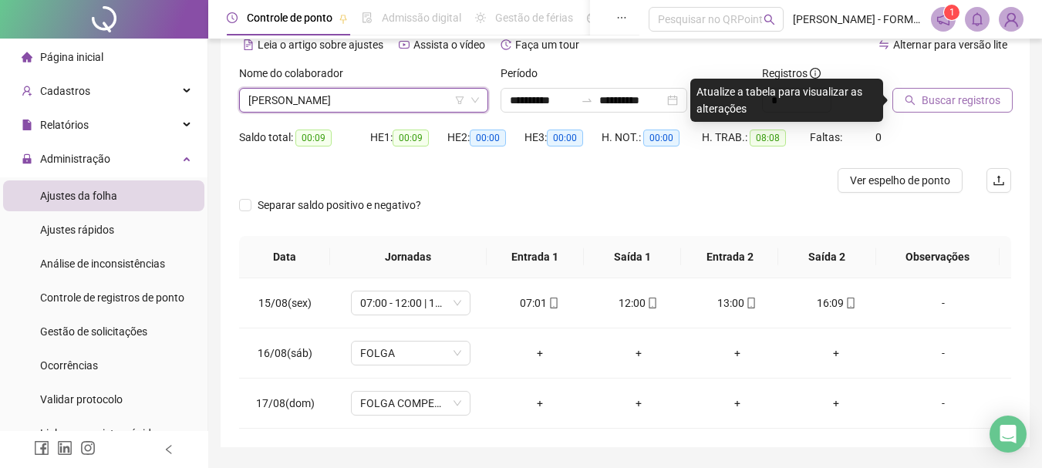
click at [942, 99] on span "Buscar registros" at bounding box center [961, 100] width 79 height 17
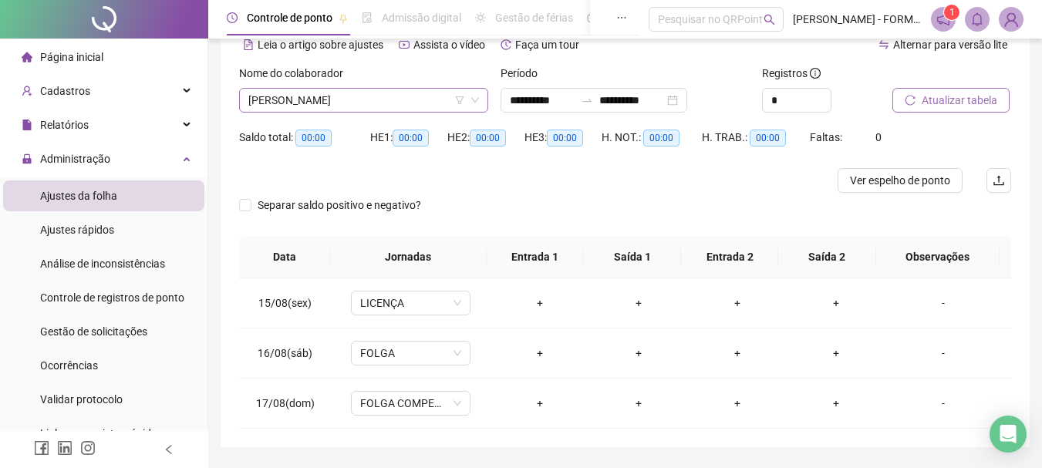
click at [377, 103] on span "[PERSON_NAME]" at bounding box center [363, 100] width 231 height 23
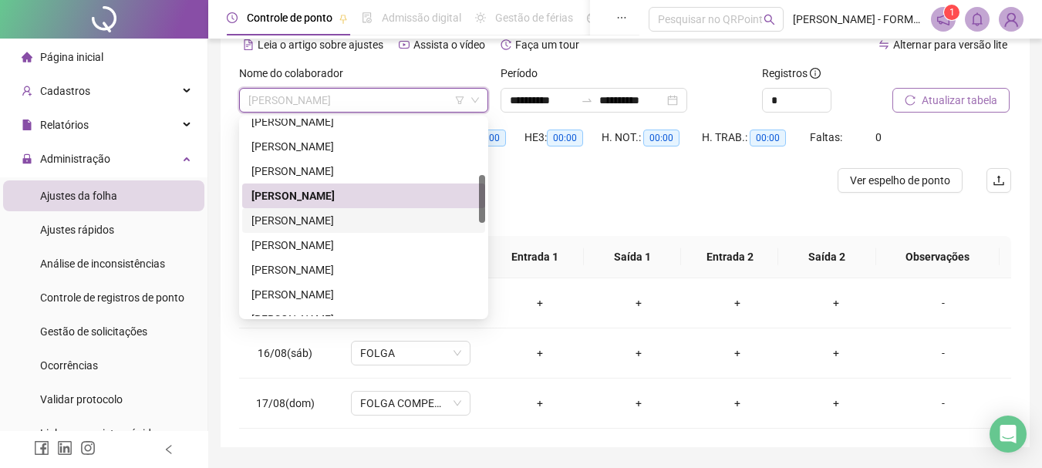
click at [353, 218] on div "[PERSON_NAME]" at bounding box center [364, 220] width 225 height 17
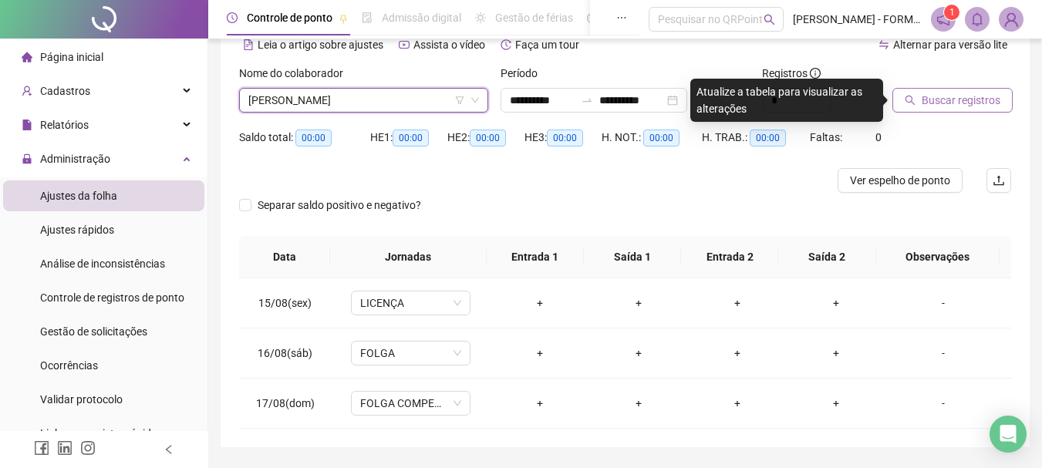
click at [934, 99] on span "Buscar registros" at bounding box center [961, 100] width 79 height 17
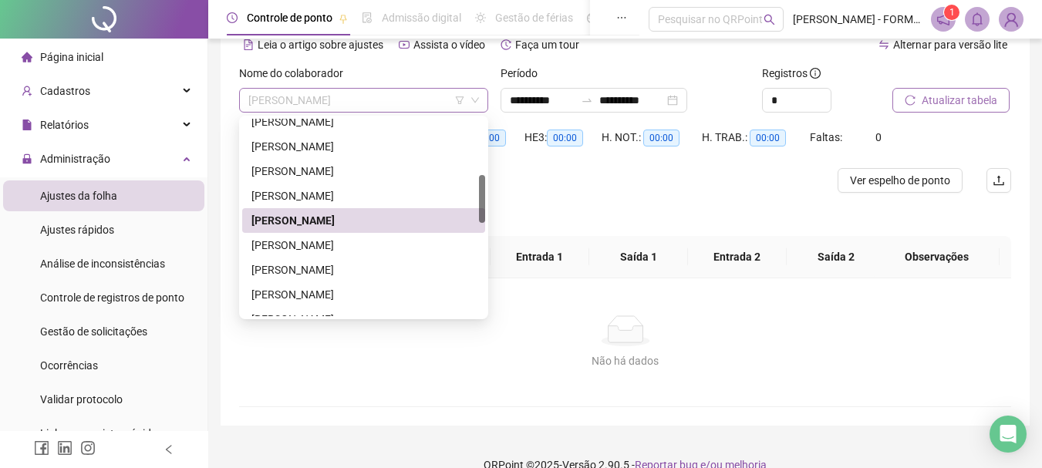
click at [390, 110] on span "[PERSON_NAME]" at bounding box center [363, 100] width 231 height 23
click at [329, 242] on div "[PERSON_NAME]" at bounding box center [364, 245] width 225 height 17
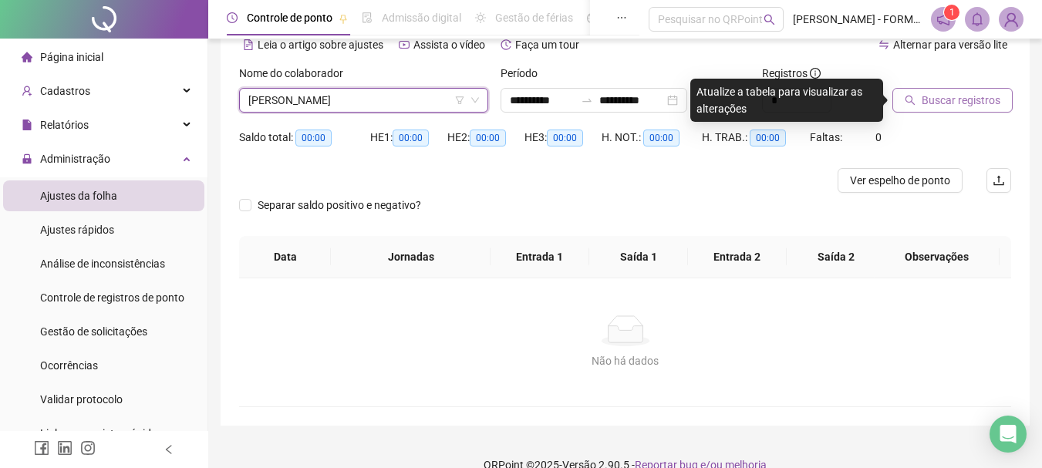
click at [956, 97] on span "Buscar registros" at bounding box center [961, 100] width 79 height 17
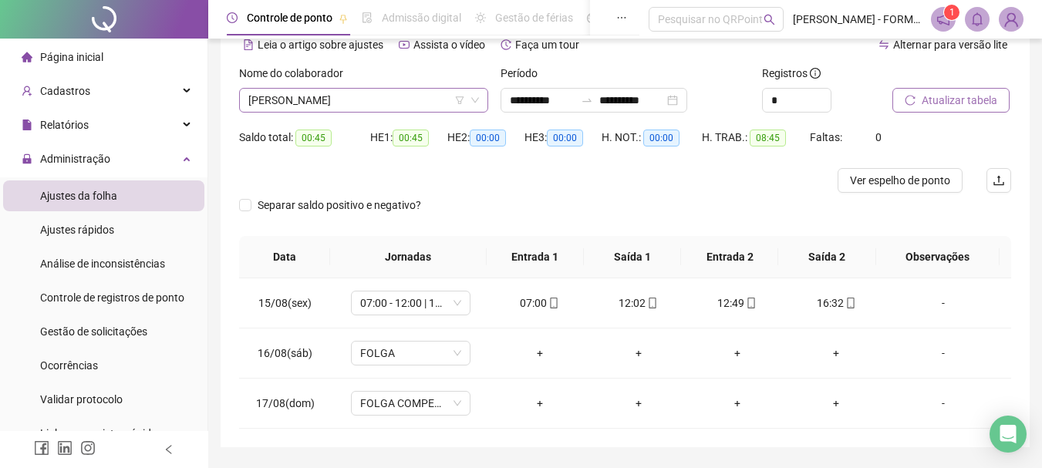
click at [381, 105] on span "[PERSON_NAME]" at bounding box center [363, 100] width 231 height 23
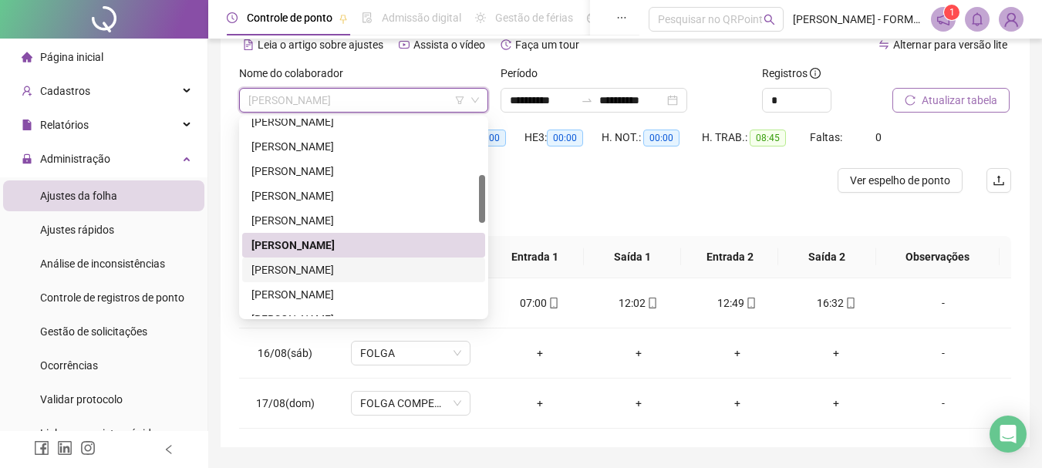
click at [319, 269] on div "[PERSON_NAME]" at bounding box center [364, 270] width 225 height 17
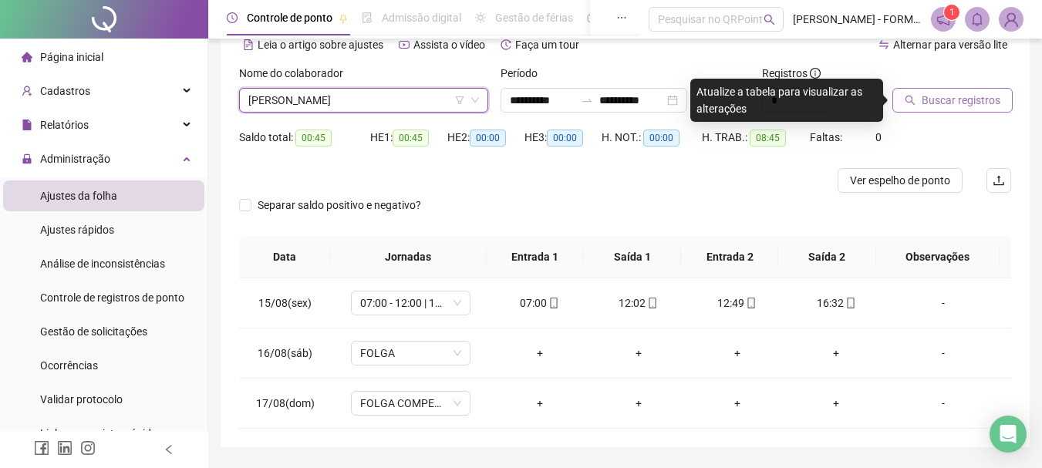
click at [948, 97] on span "Buscar registros" at bounding box center [961, 100] width 79 height 17
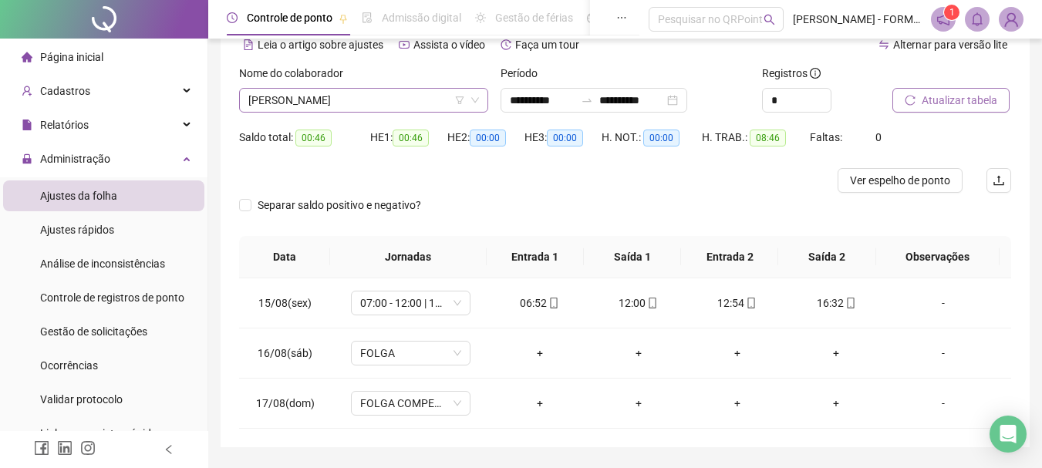
click at [373, 105] on span "[PERSON_NAME]" at bounding box center [363, 100] width 231 height 23
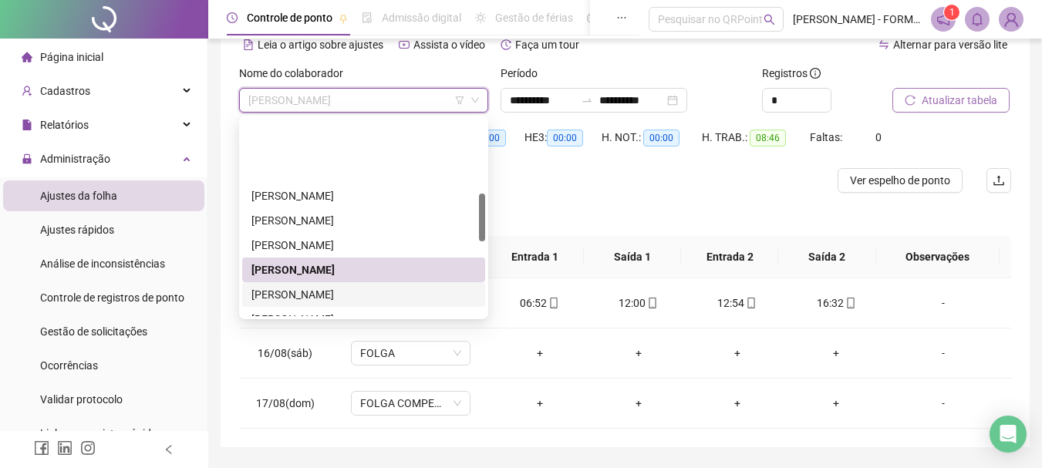
scroll to position [309, 0]
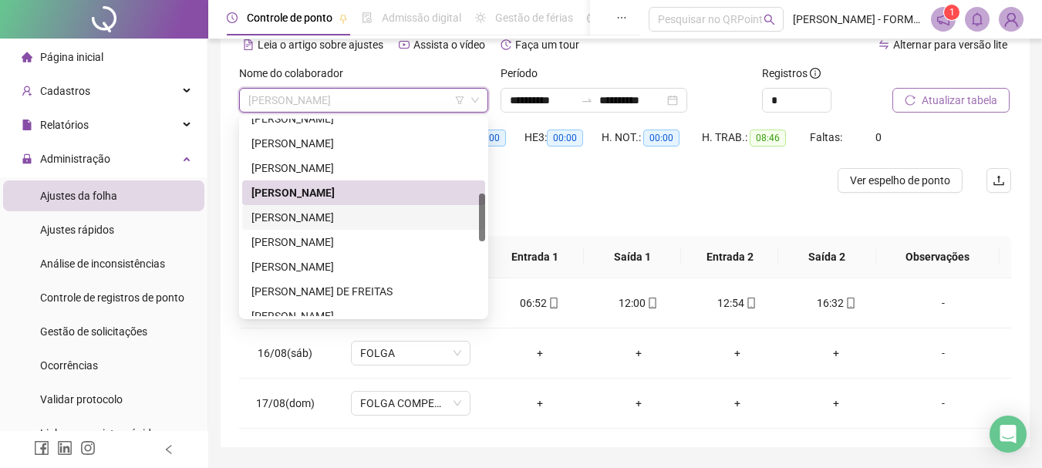
click at [301, 223] on div "[PERSON_NAME]" at bounding box center [364, 217] width 225 height 17
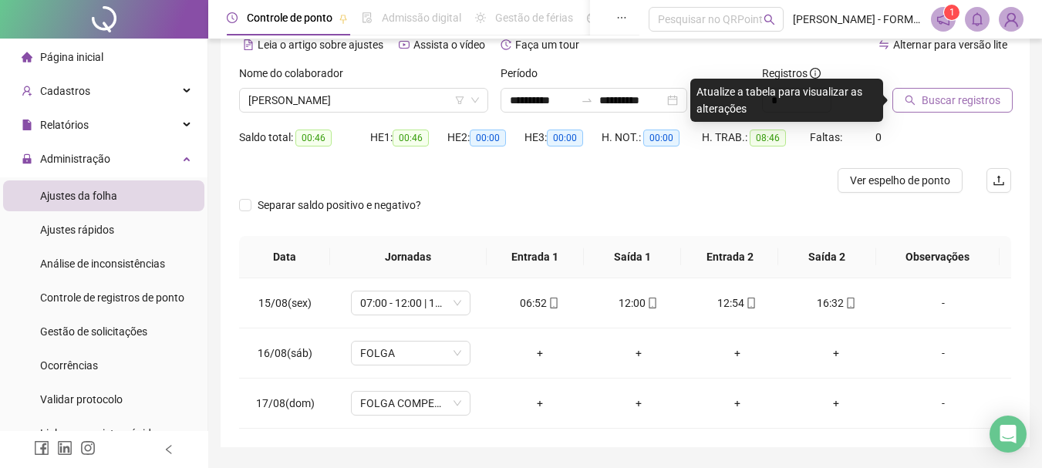
click at [944, 96] on span "Buscar registros" at bounding box center [961, 100] width 79 height 17
